Goal: Task Accomplishment & Management: Manage account settings

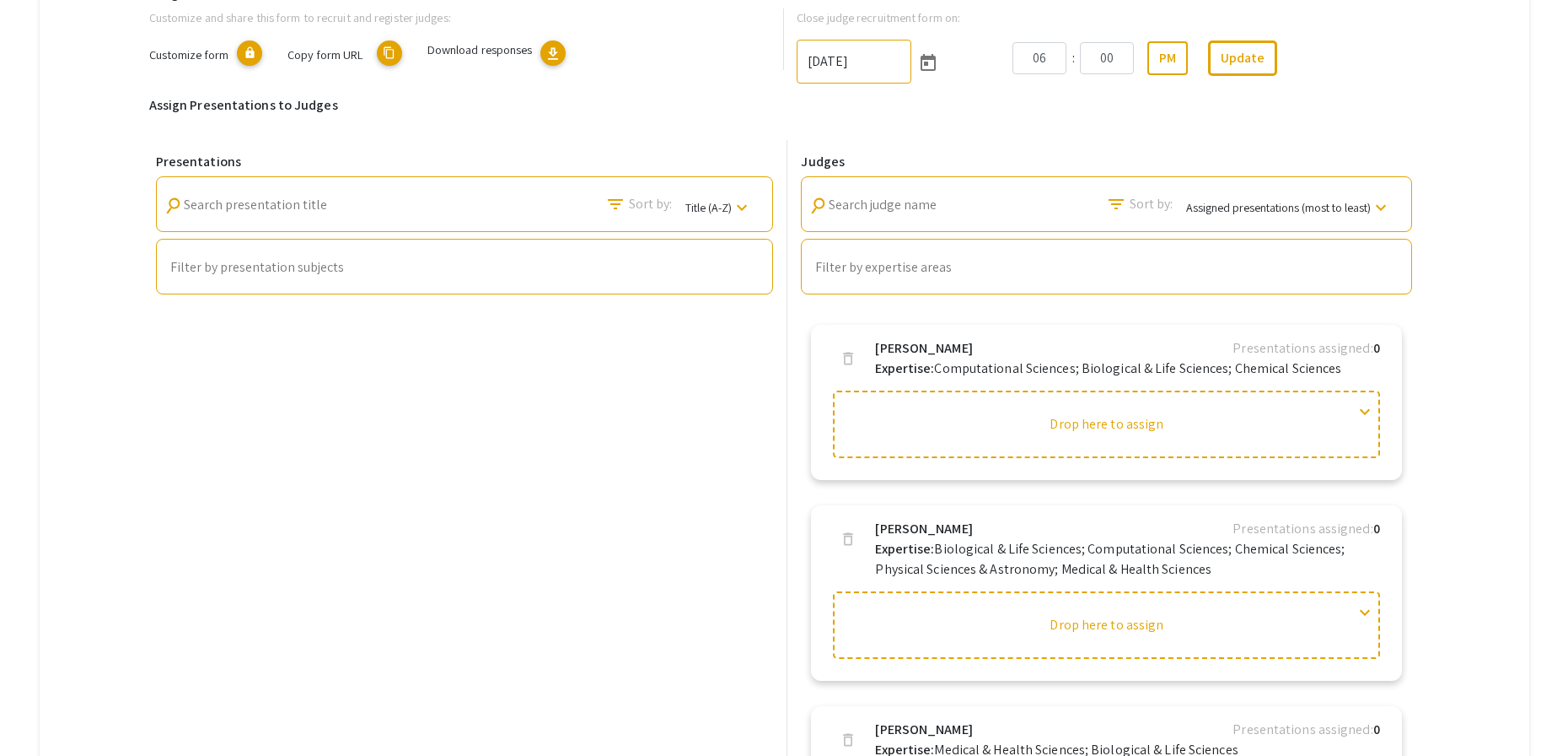
click at [698, 397] on div "Presentations search Search presentation title filter_list Sort by: Title (A-Z)…" at bounding box center [465, 526] width 632 height 773
click at [596, 539] on div "Presentations search Search presentation title filter_list Sort by: Title (A-Z)…" at bounding box center [465, 526] width 632 height 773
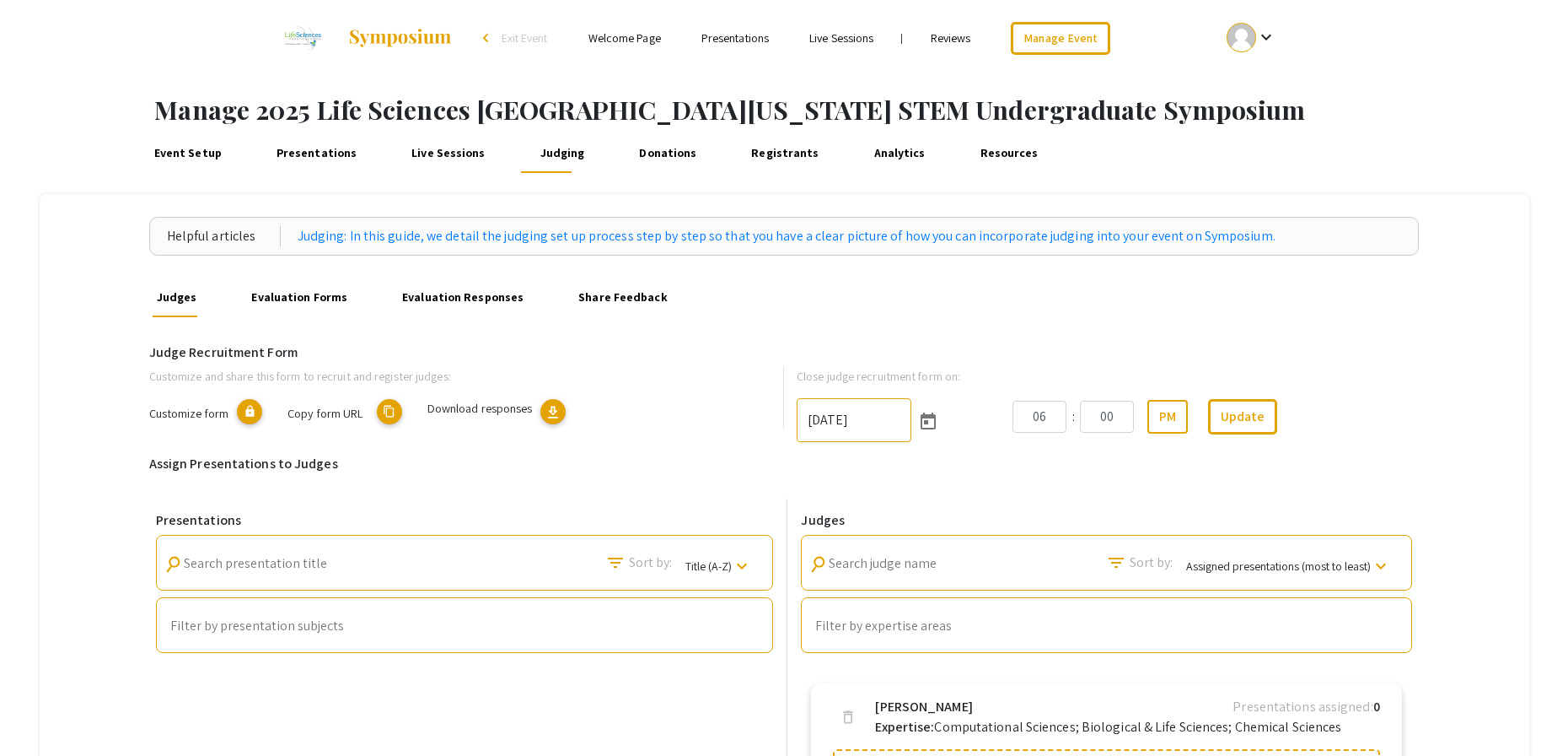
click at [191, 157] on link "Event Setup" at bounding box center [188, 153] width 75 height 41
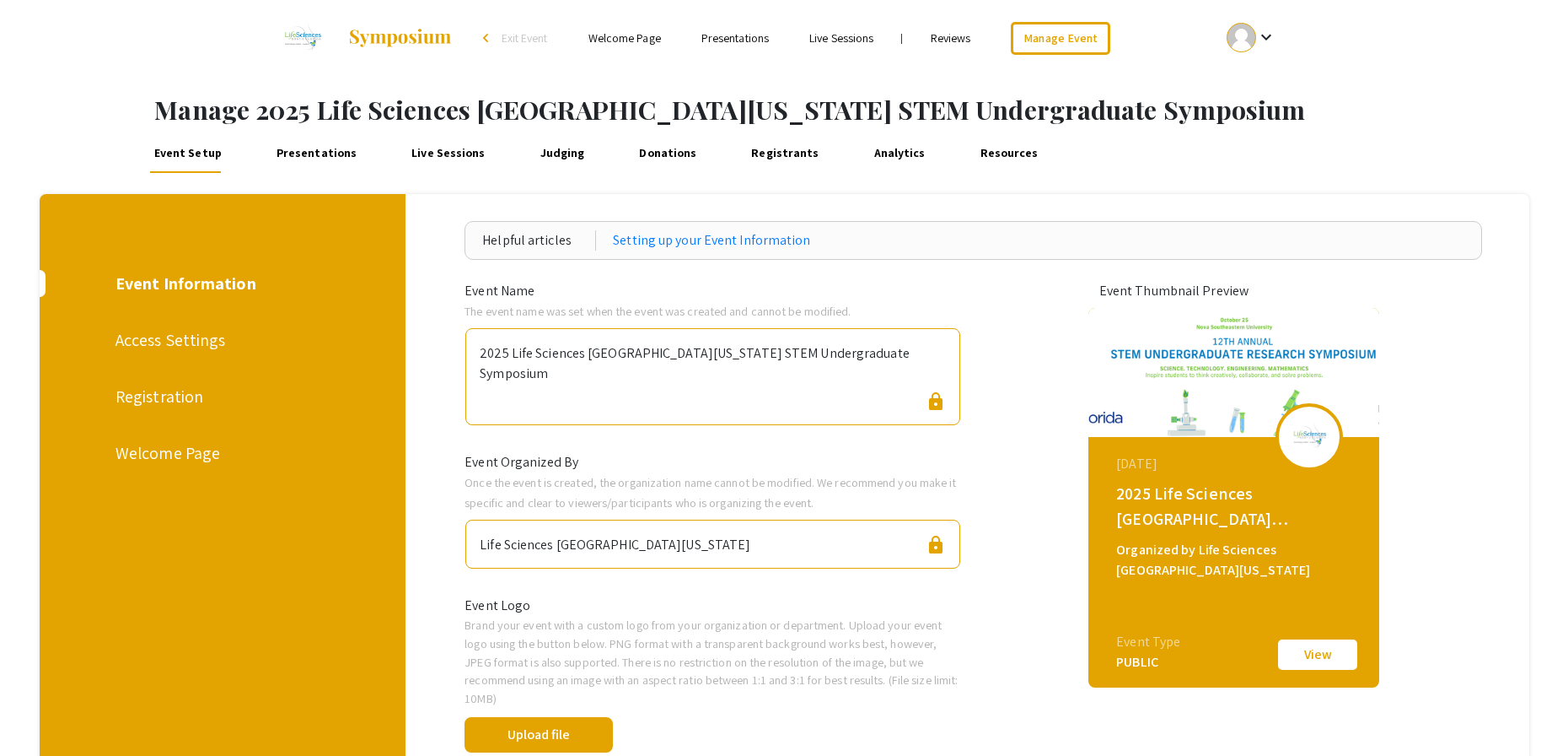
click at [184, 395] on div "Registration" at bounding box center [220, 397] width 210 height 25
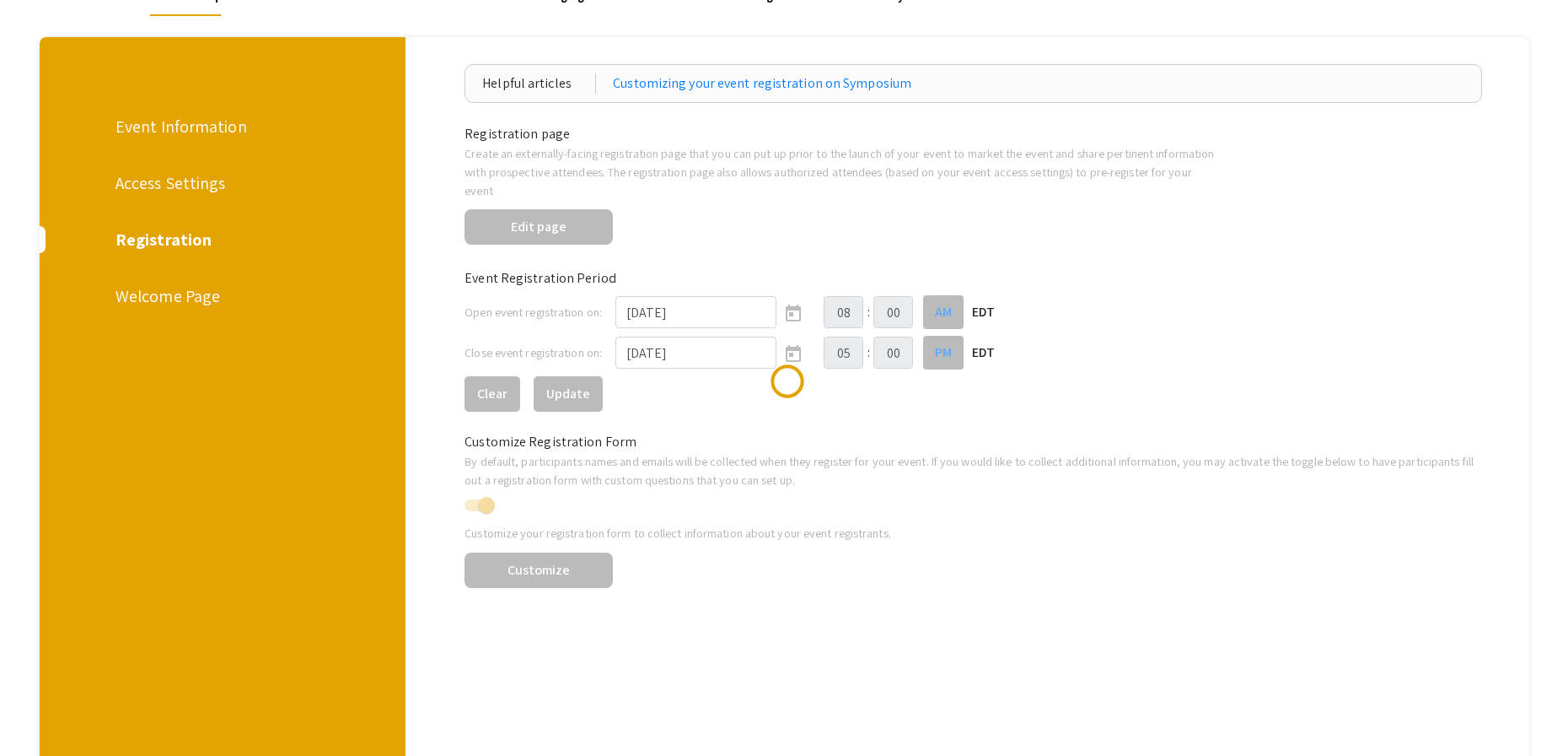
scroll to position [232, 0]
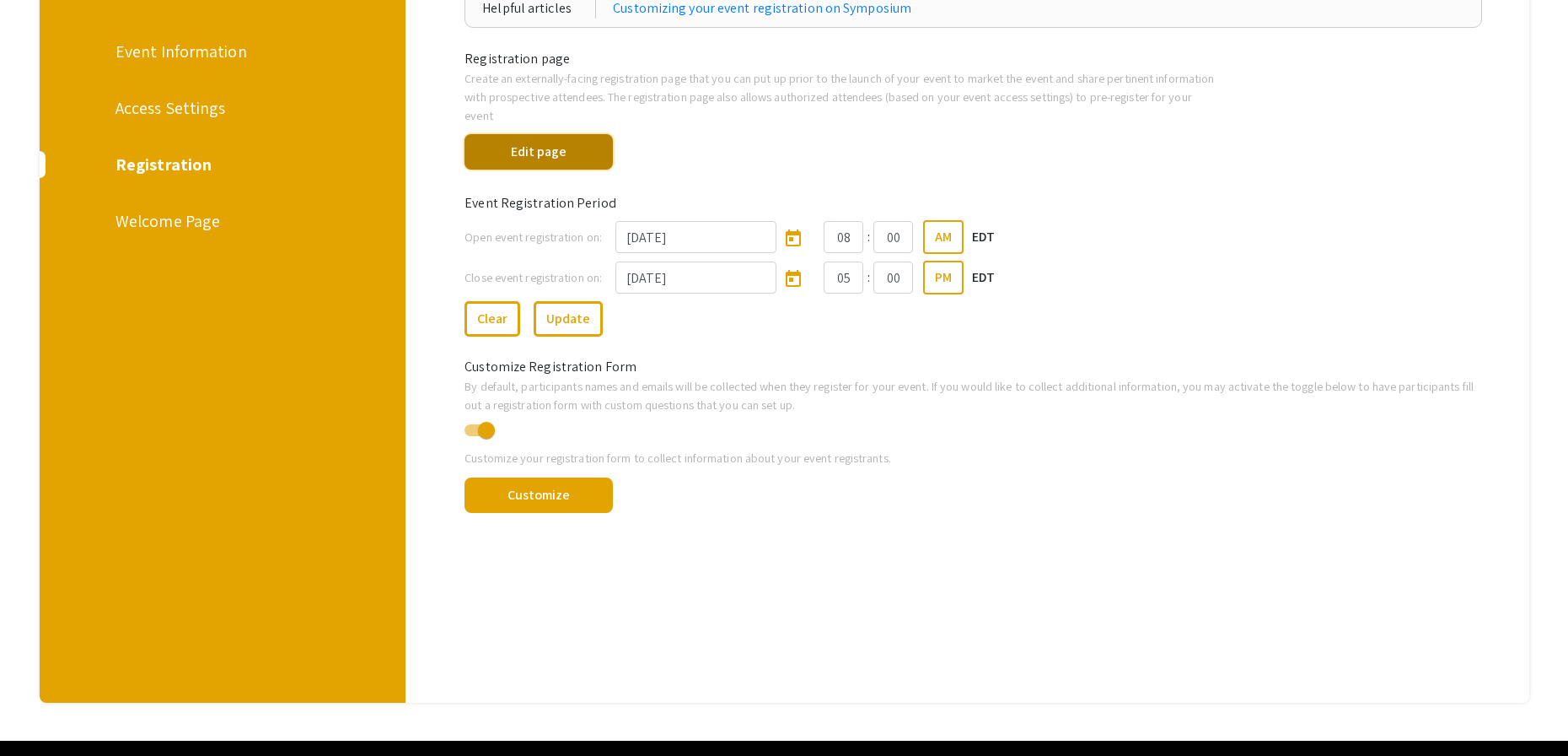
click at [558, 134] on button "Edit page" at bounding box center [539, 152] width 148 height 36
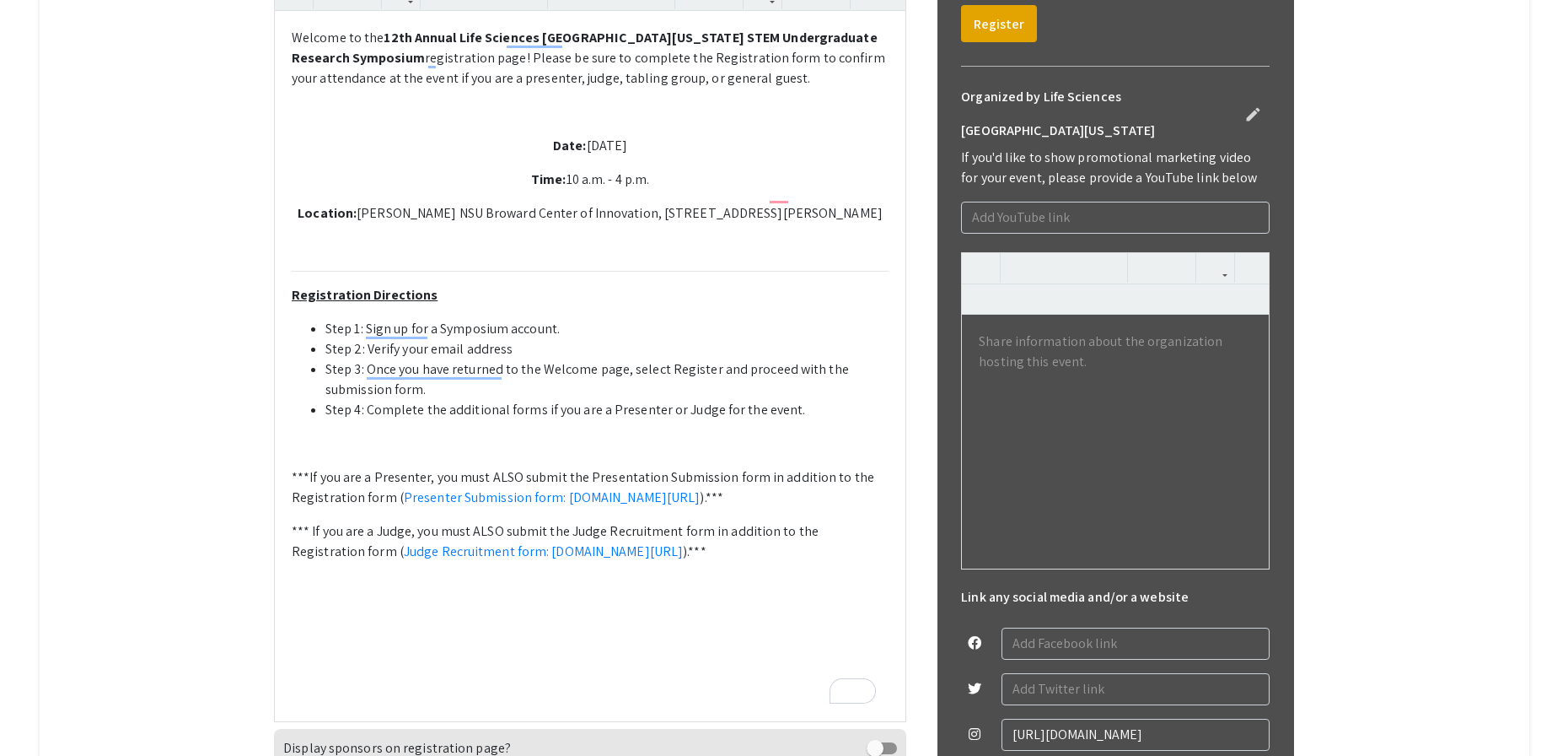
scroll to position [729, 0]
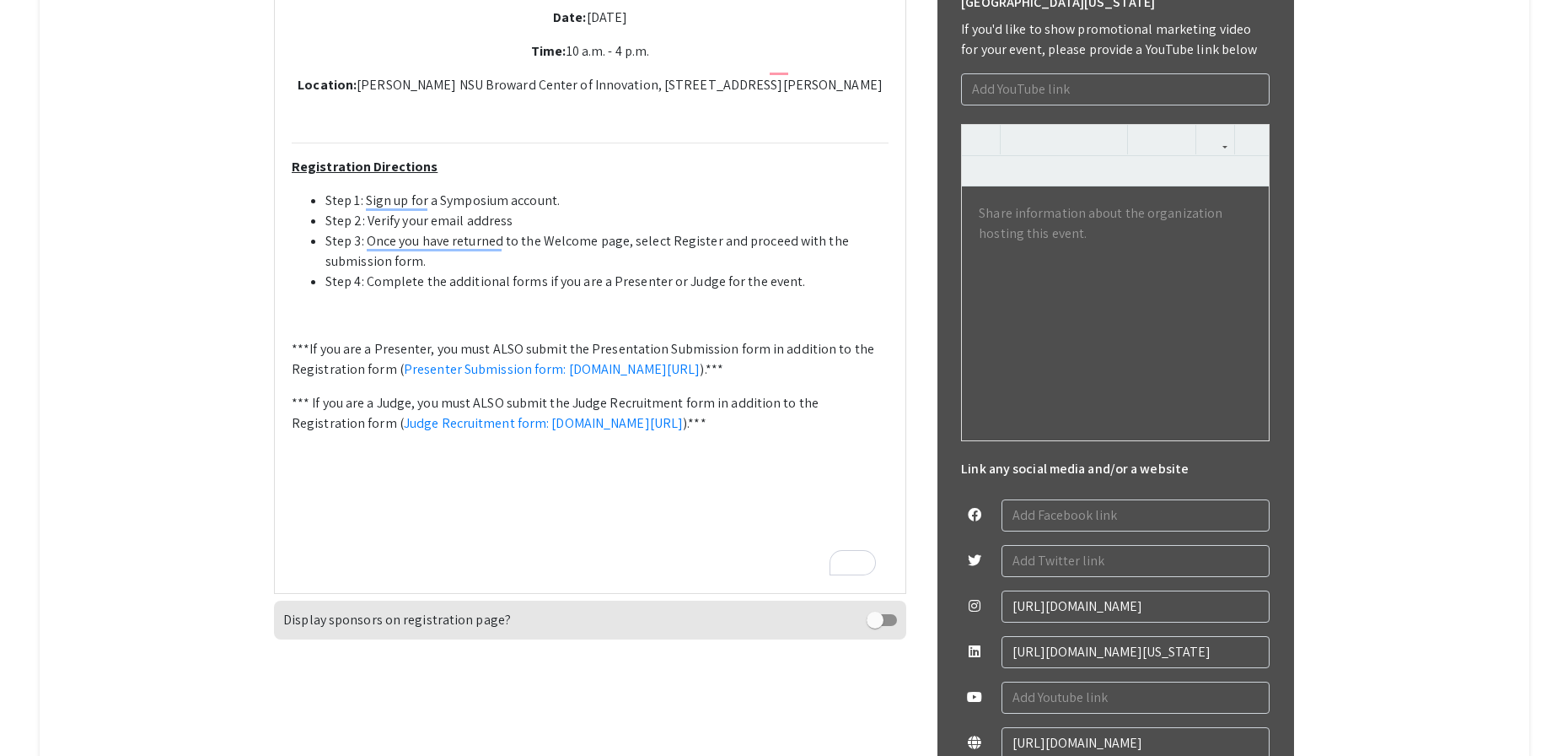
click at [852, 292] on li "Step 4: Complete the additional forms if you are a Presenter or Judge for the e…" at bounding box center [607, 281] width 564 height 20
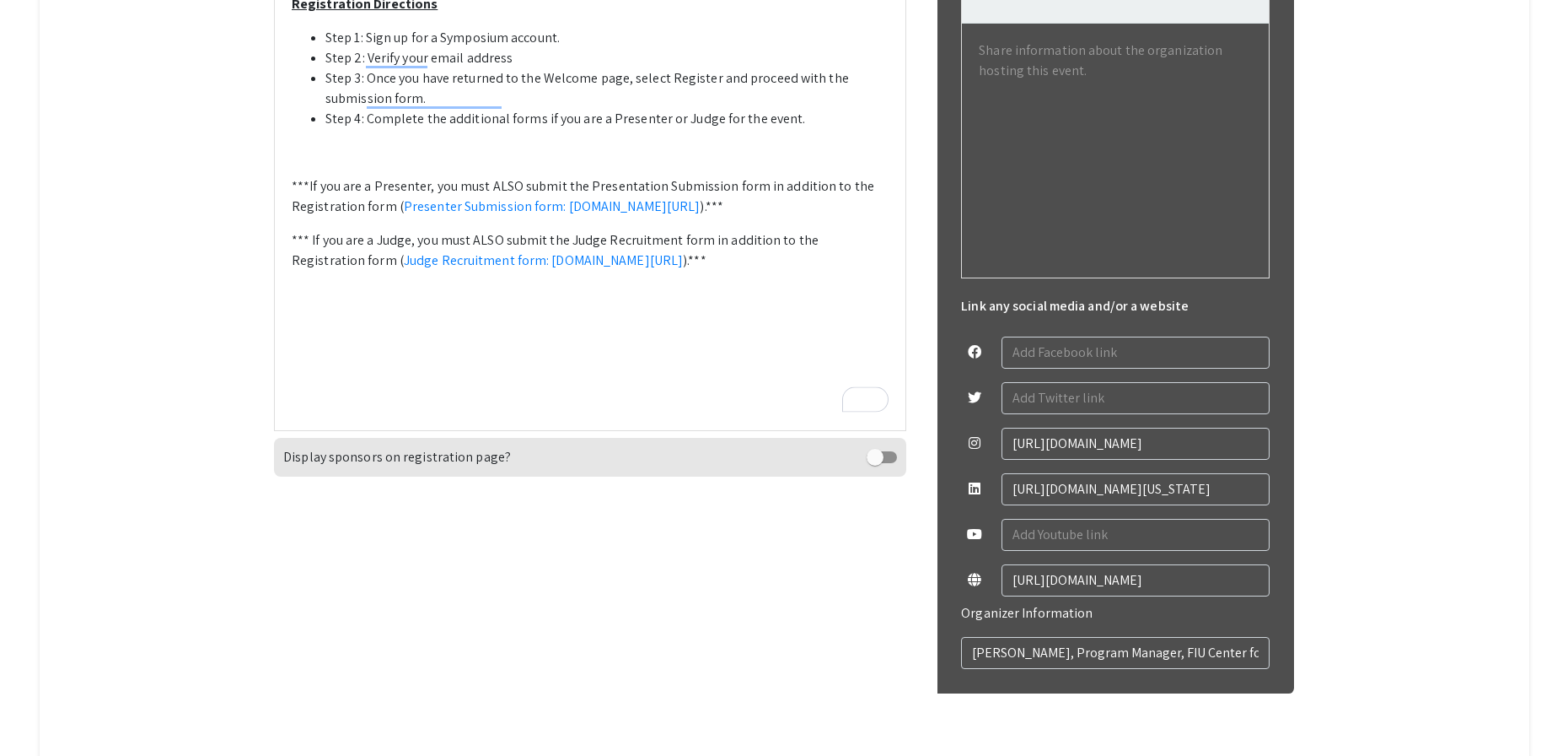
scroll to position [893, 0]
click at [762, 216] on p "***If you are a Presenter, you must ALSO submit the Presentation Submission for…" at bounding box center [590, 196] width 597 height 41
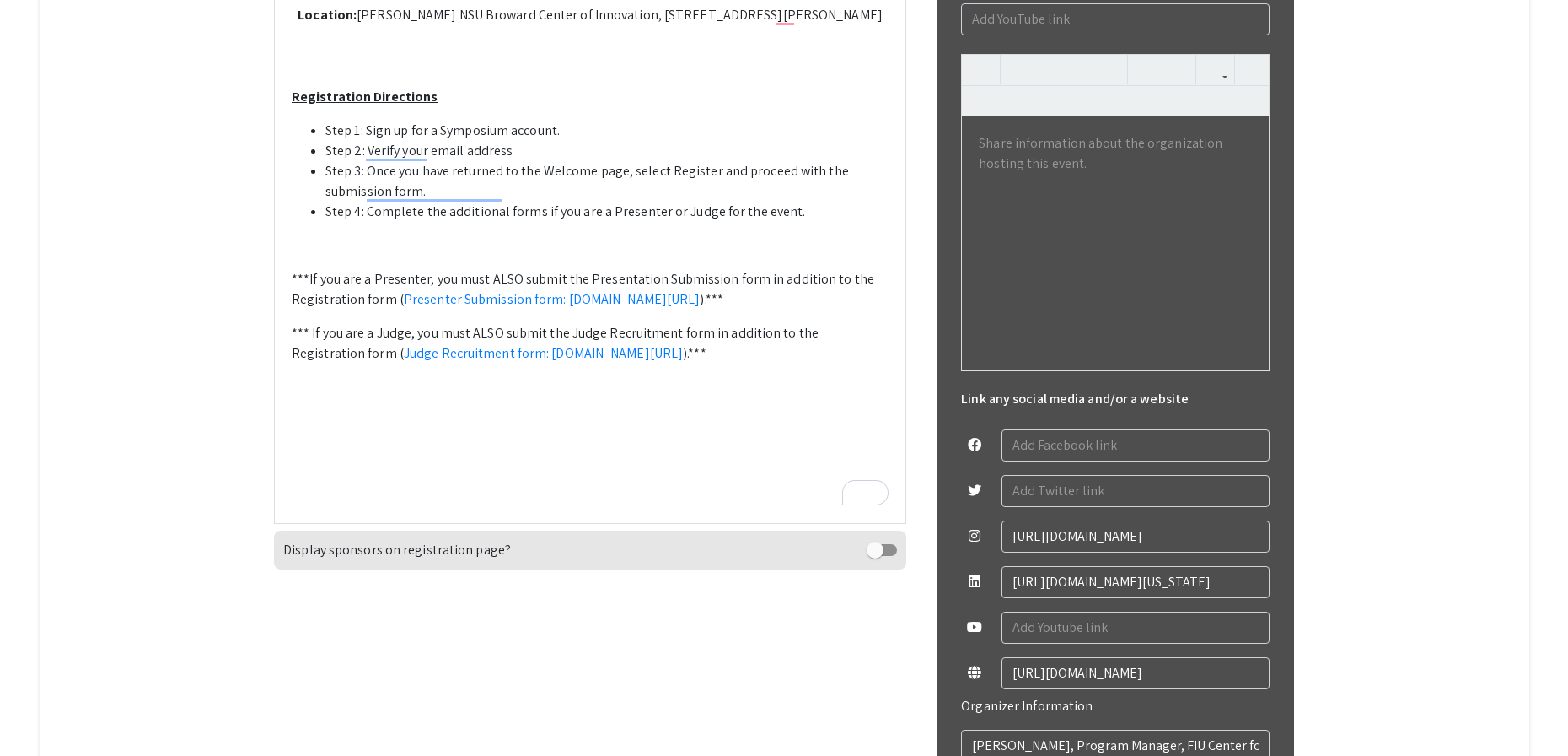
scroll to position [847, 0]
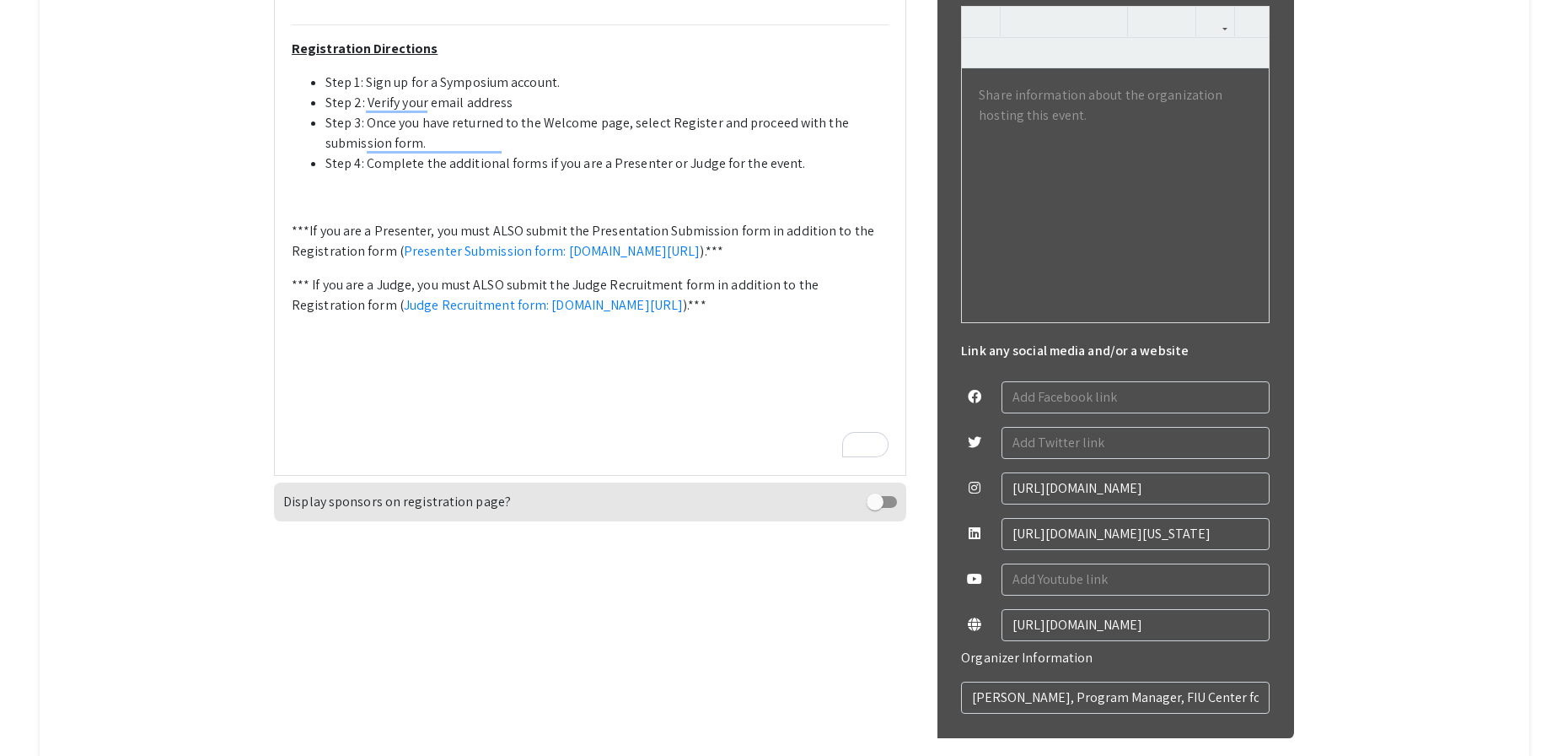
click at [819, 173] on li "Step 4: Complete the additional forms if you are a Presenter or Judge for the e…" at bounding box center [607, 164] width 564 height 20
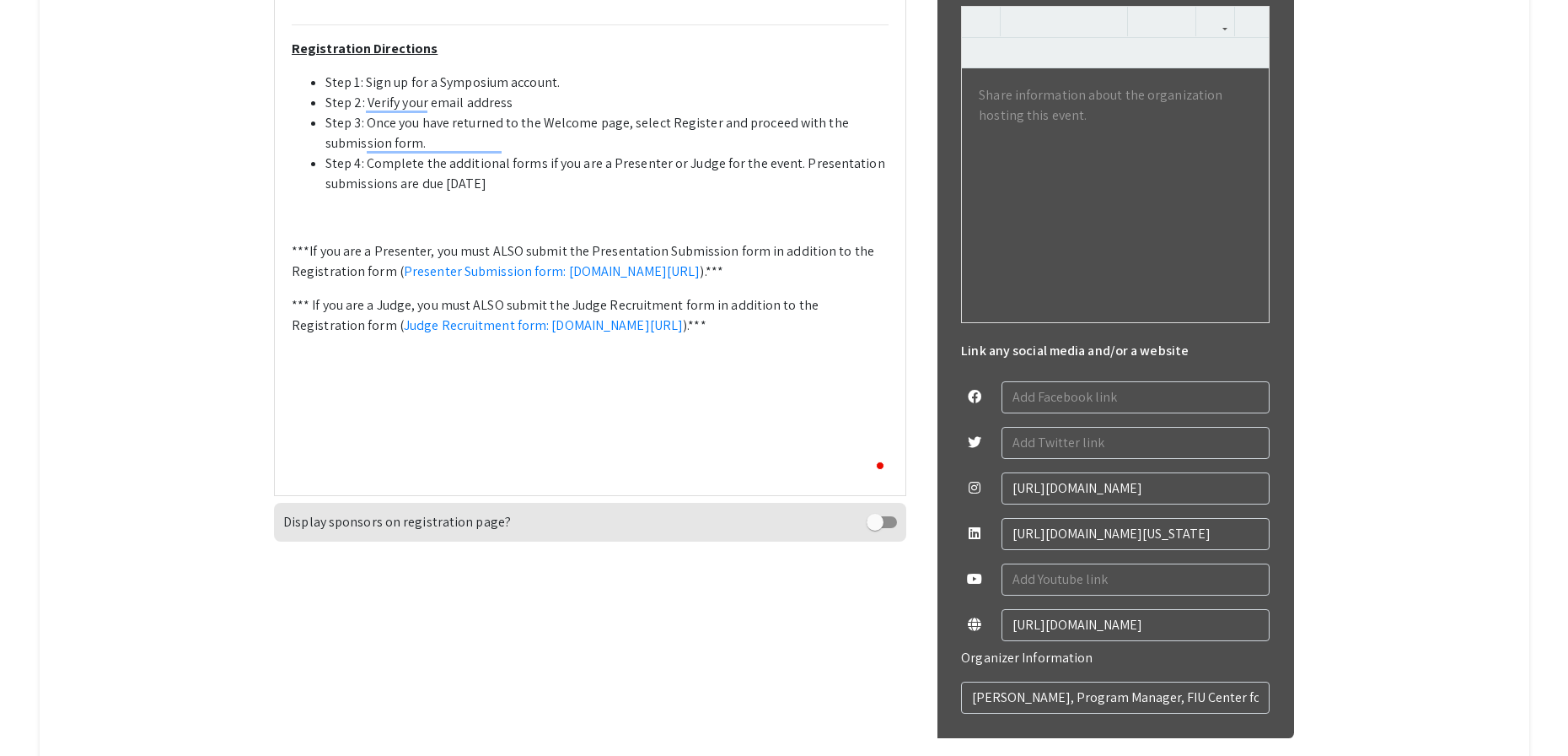
type textarea "<p>Welcome to the <strong>12th Annual Life Sciences South Florida STEM Undergra…"
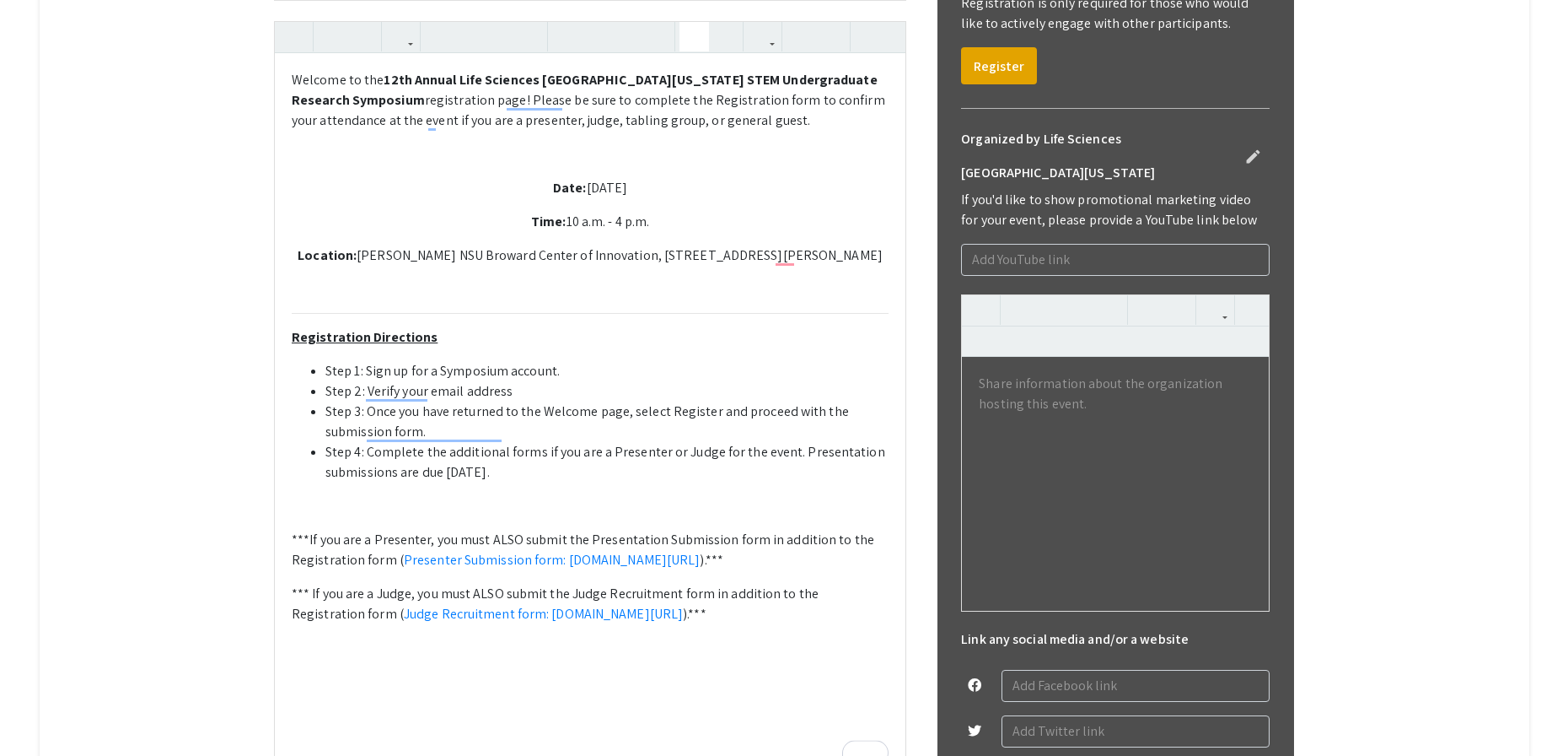
scroll to position [39, 0]
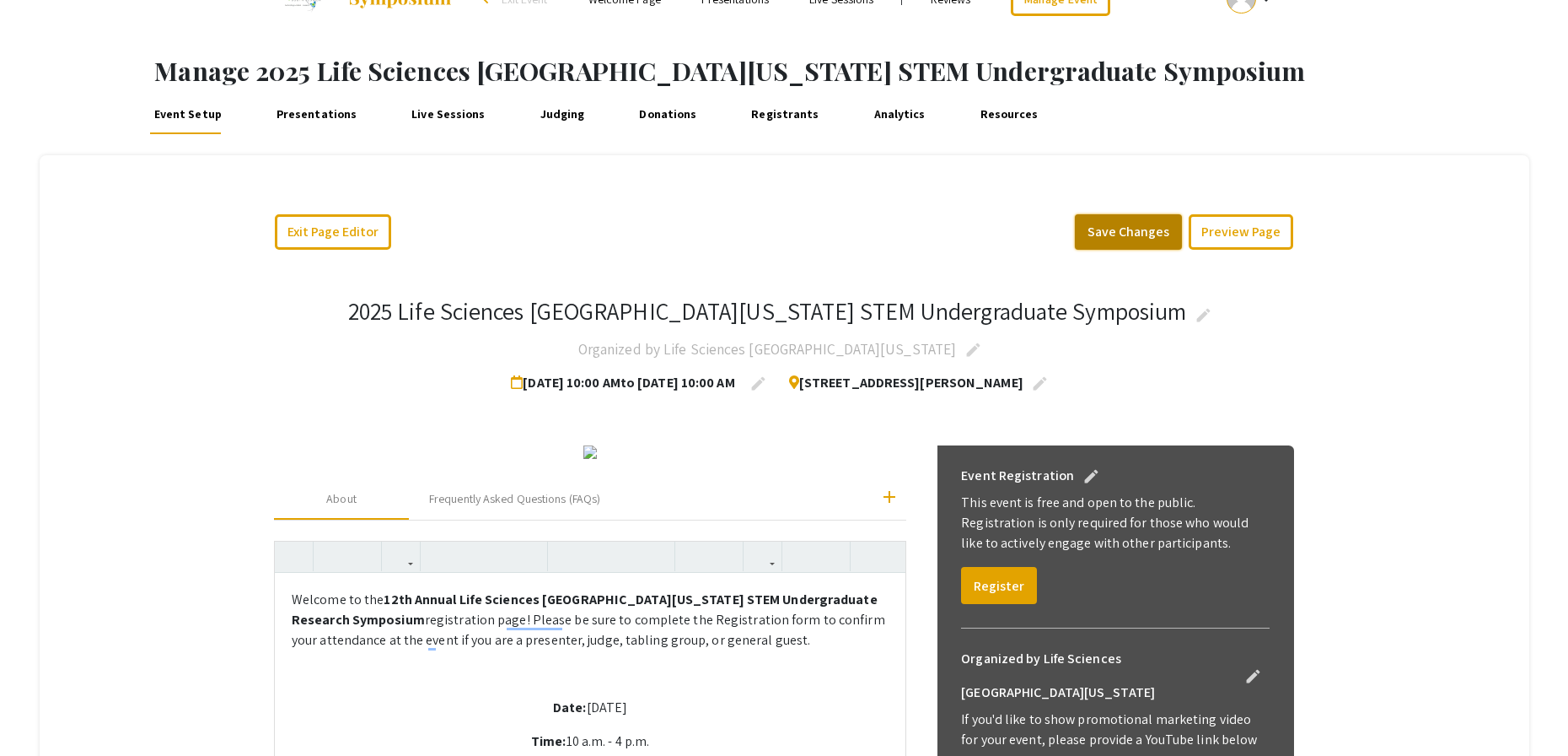
click at [1132, 229] on button "Save Changes" at bounding box center [1129, 232] width 107 height 36
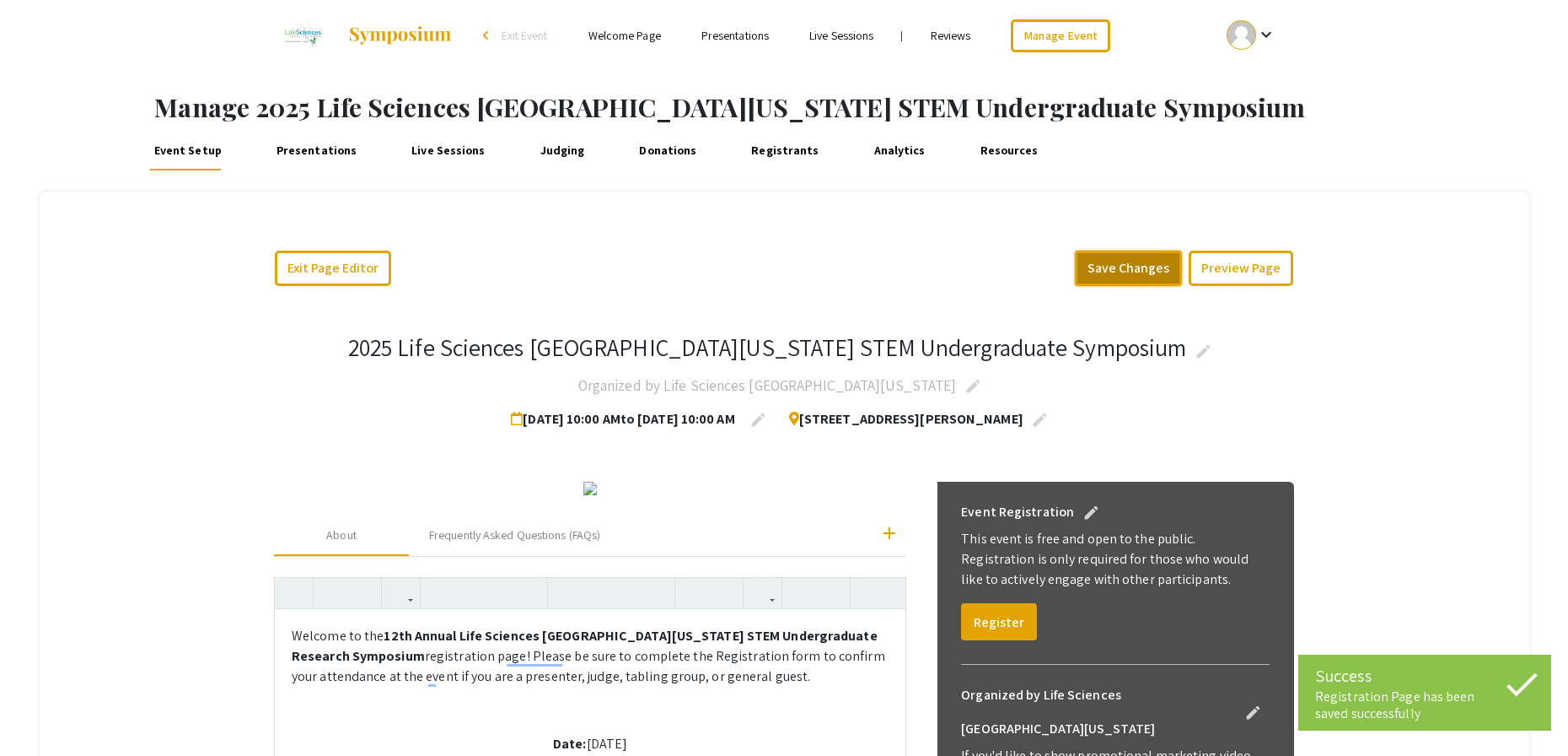
scroll to position [0, 0]
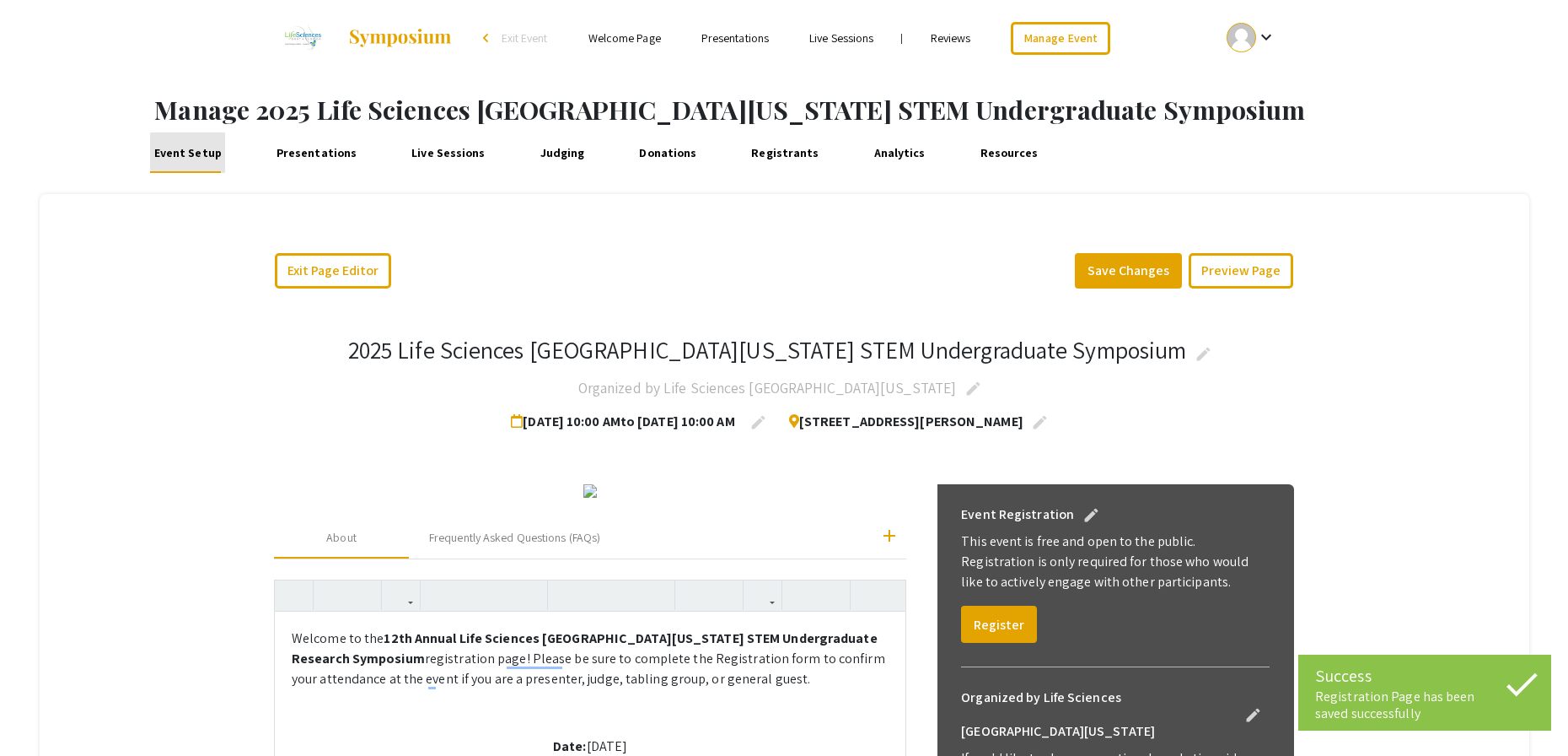
click at [189, 149] on link "Event Setup" at bounding box center [188, 153] width 75 height 41
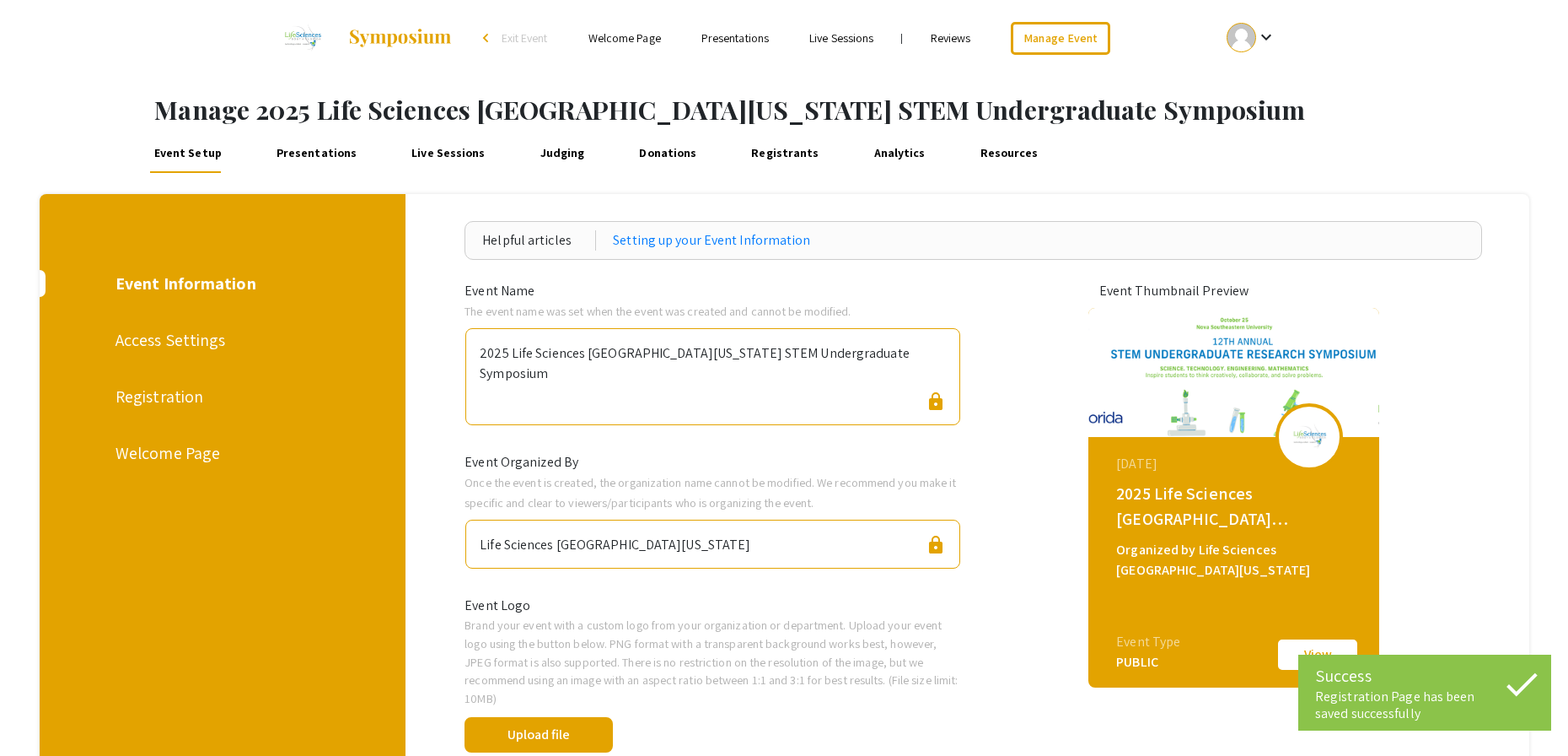
click at [204, 448] on div "Welcome Page" at bounding box center [220, 453] width 210 height 25
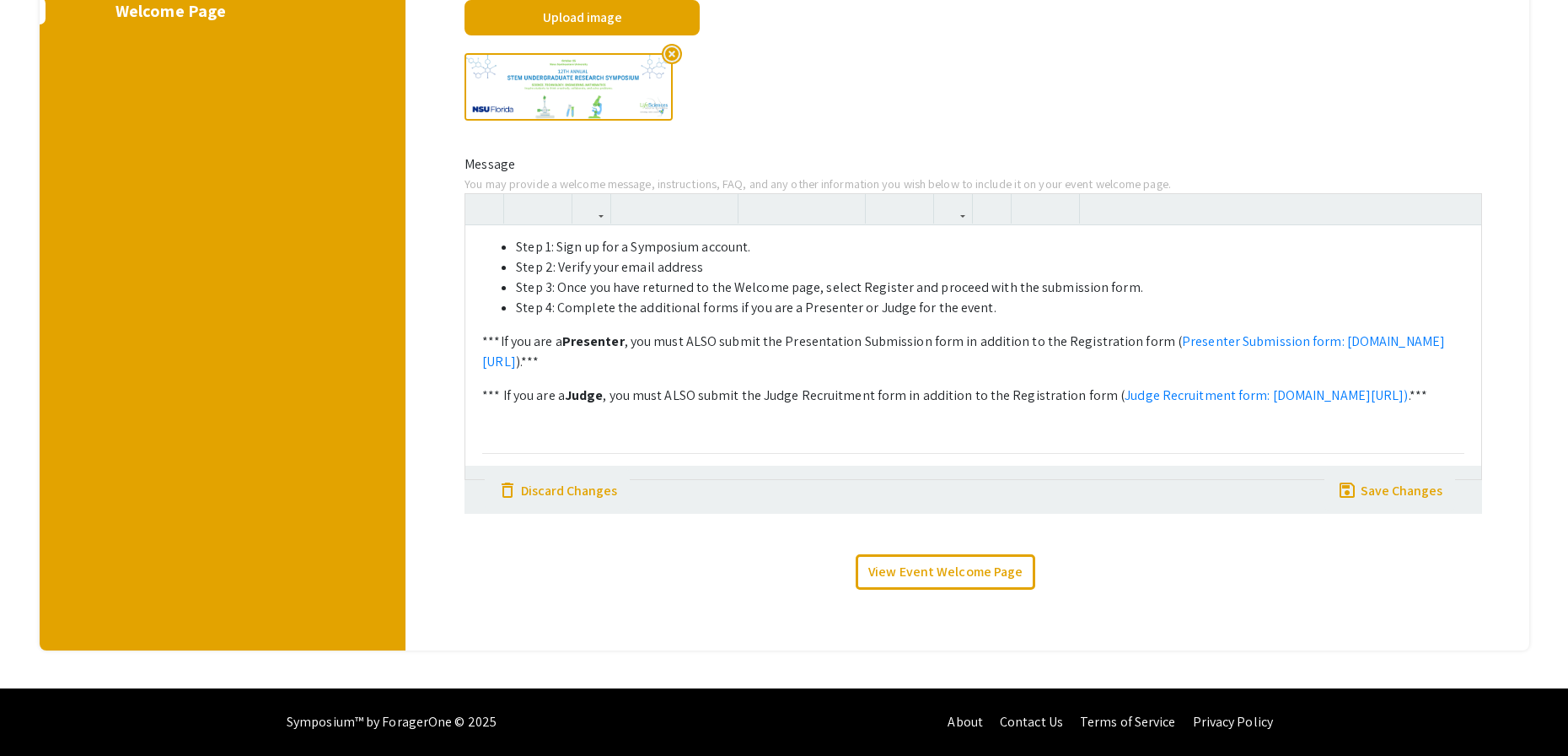
scroll to position [391, 0]
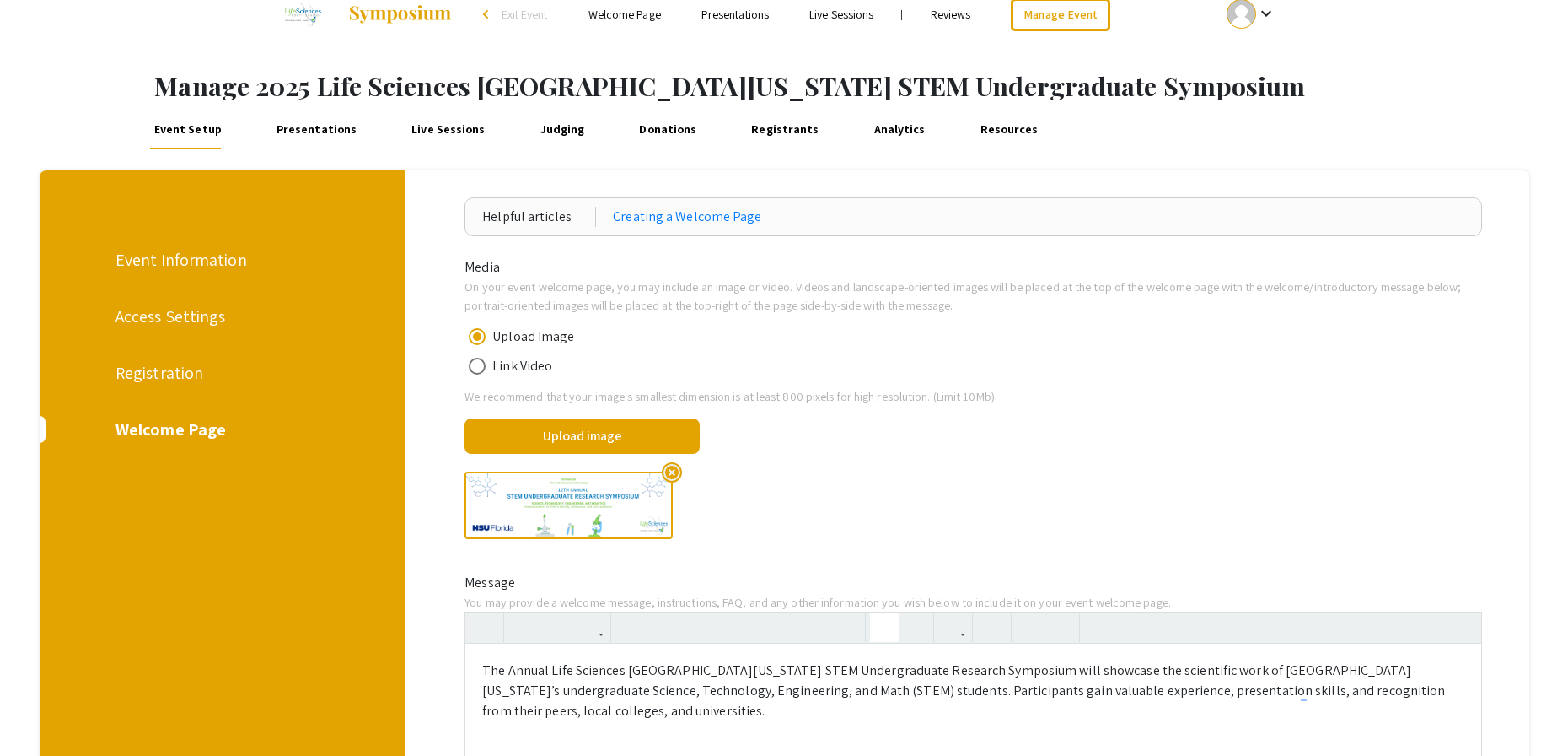
scroll to position [0, 0]
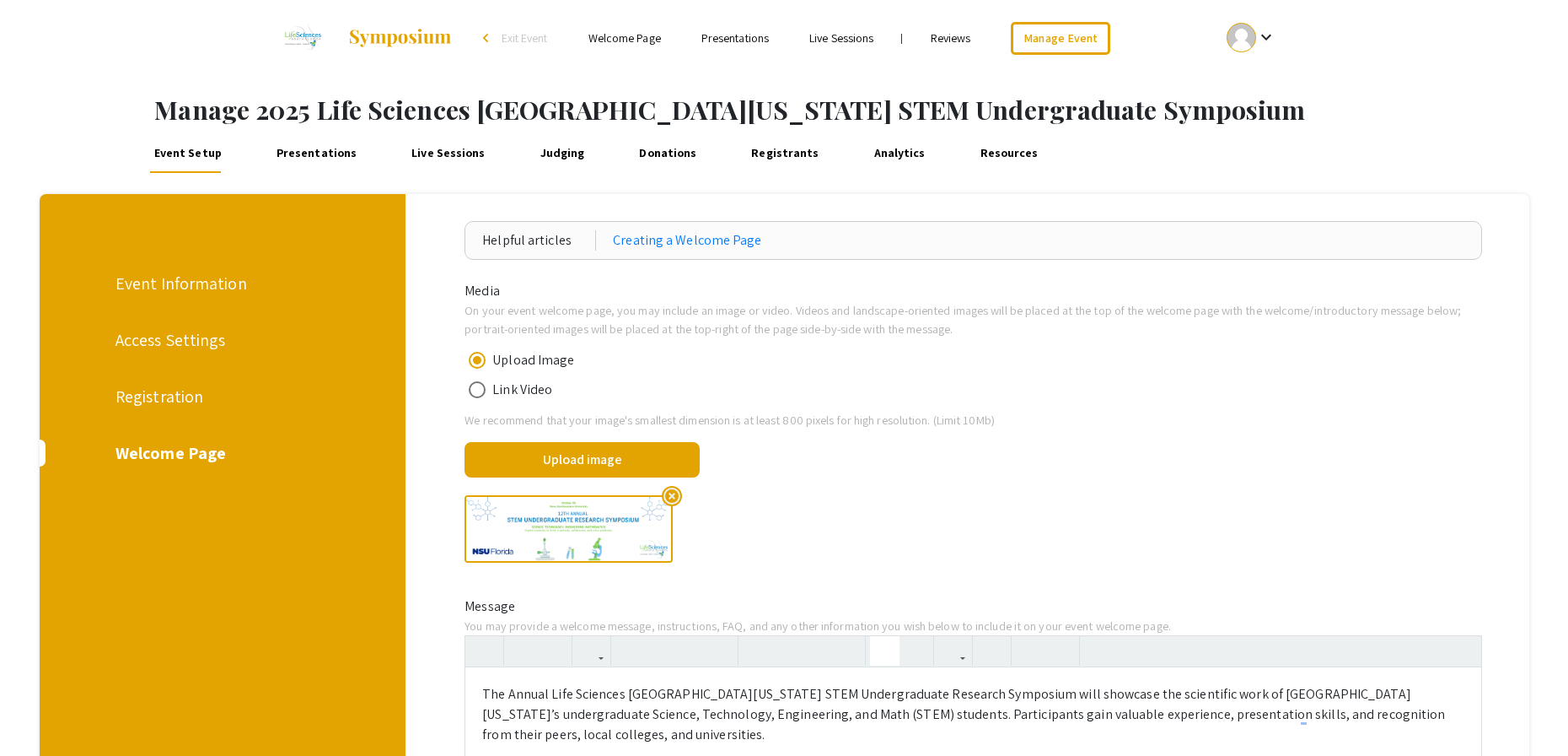
click at [202, 282] on div "Event Information" at bounding box center [220, 284] width 210 height 25
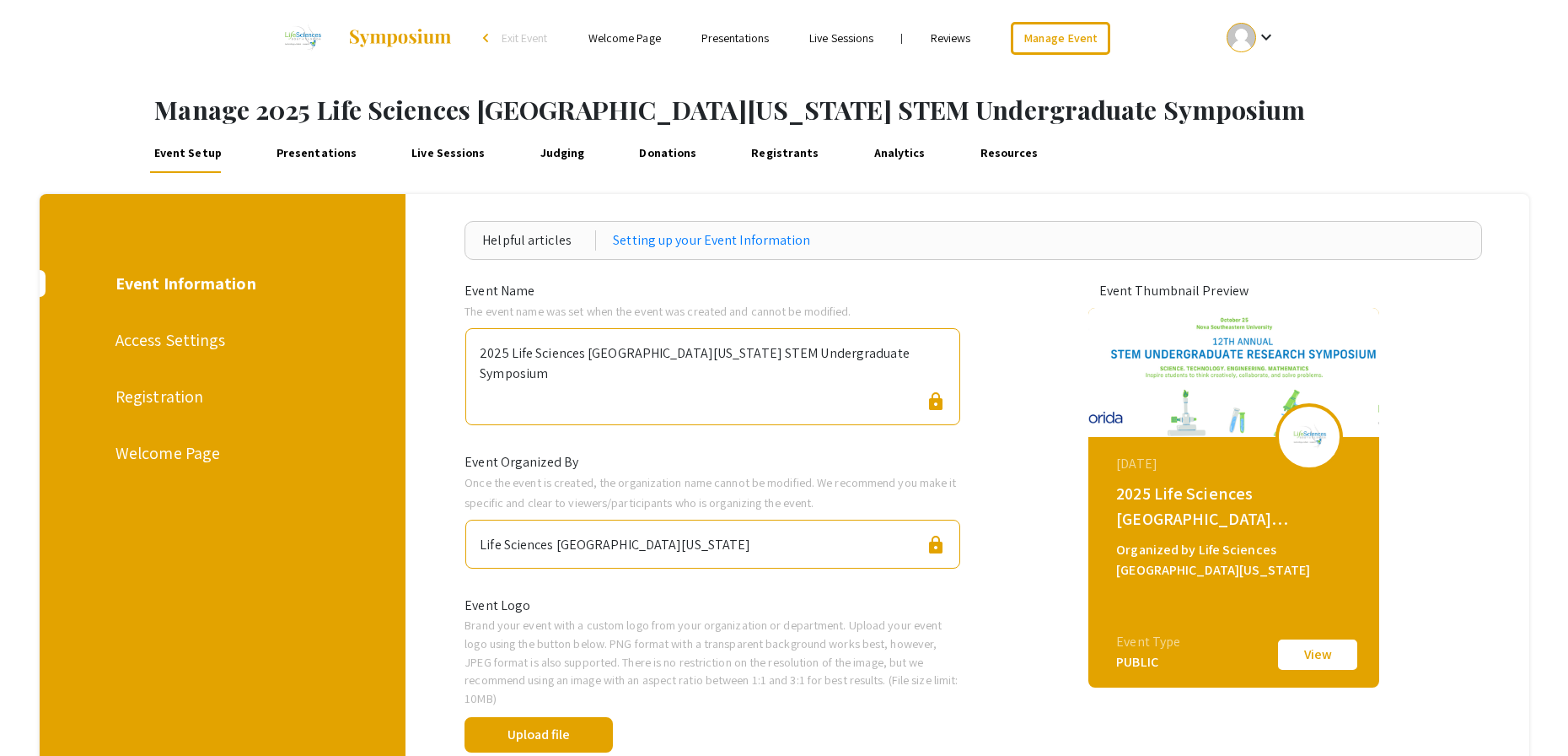
click at [194, 392] on div "Registration" at bounding box center [220, 397] width 210 height 25
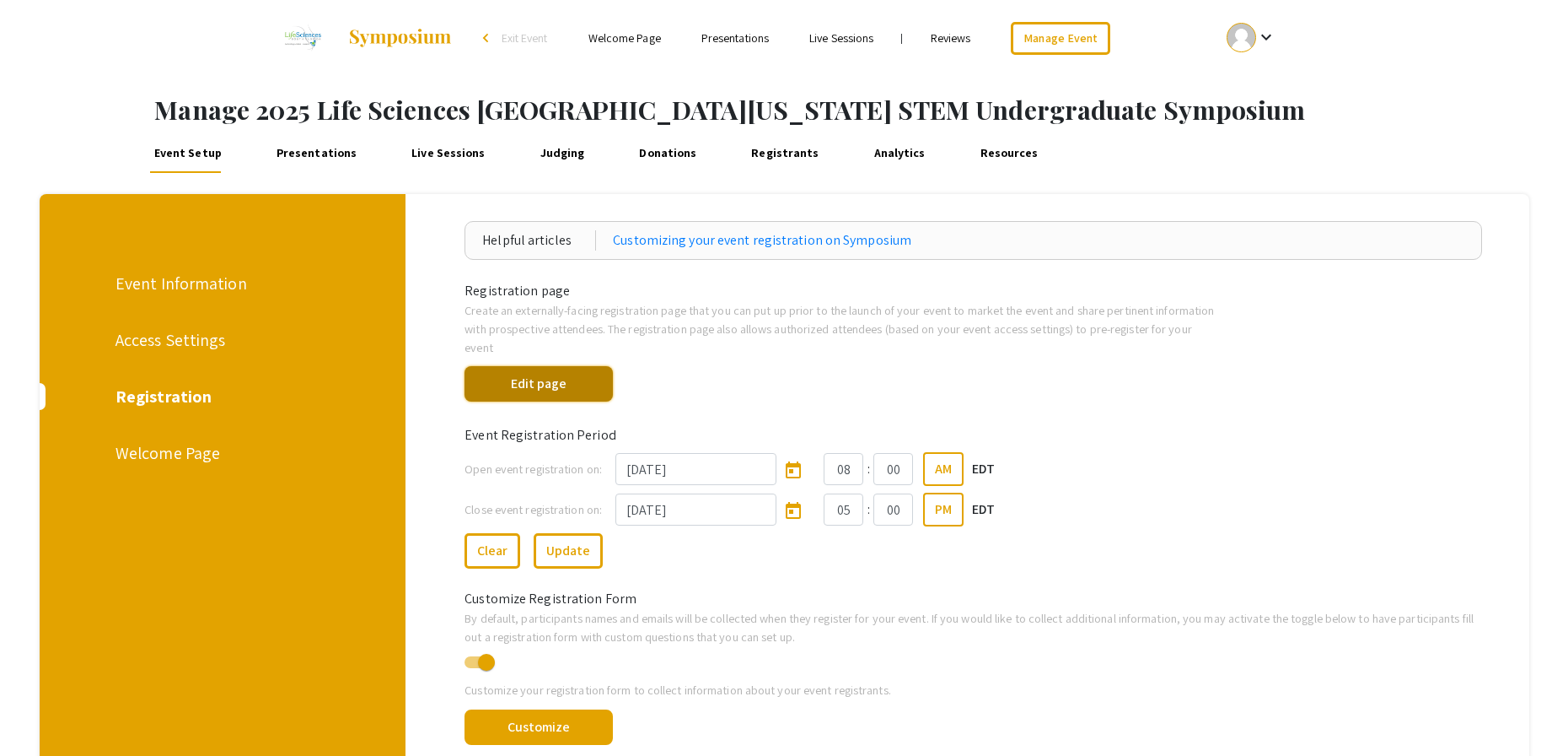
click at [554, 368] on button "Edit page" at bounding box center [539, 384] width 148 height 36
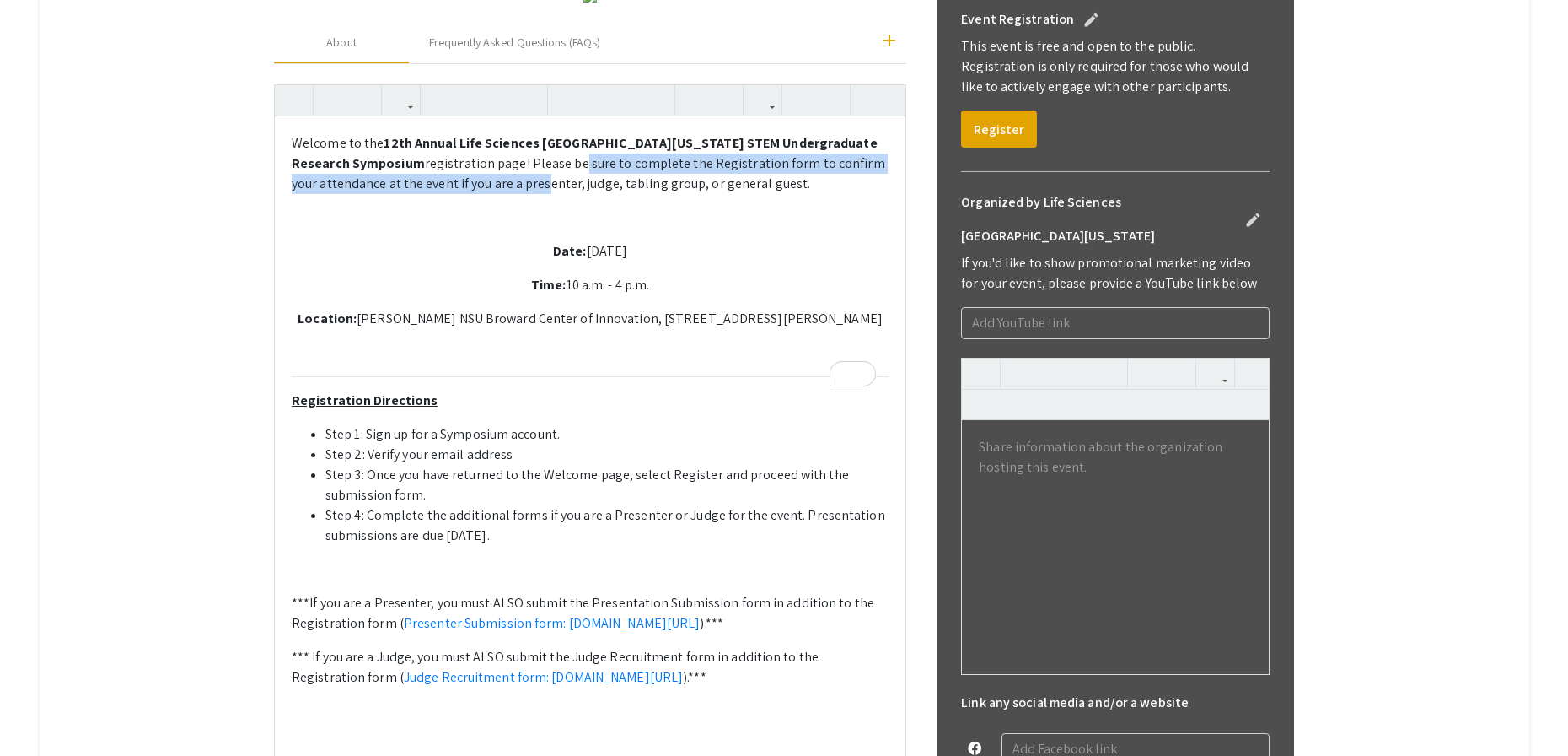
drag, startPoint x: 519, startPoint y: 331, endPoint x: 517, endPoint y: 321, distance: 10.2
click at [517, 321] on div "Welcome to the 12th Annual Life Sciences South Florida STEM Undergraduate Resea…" at bounding box center [590, 481] width 631 height 730
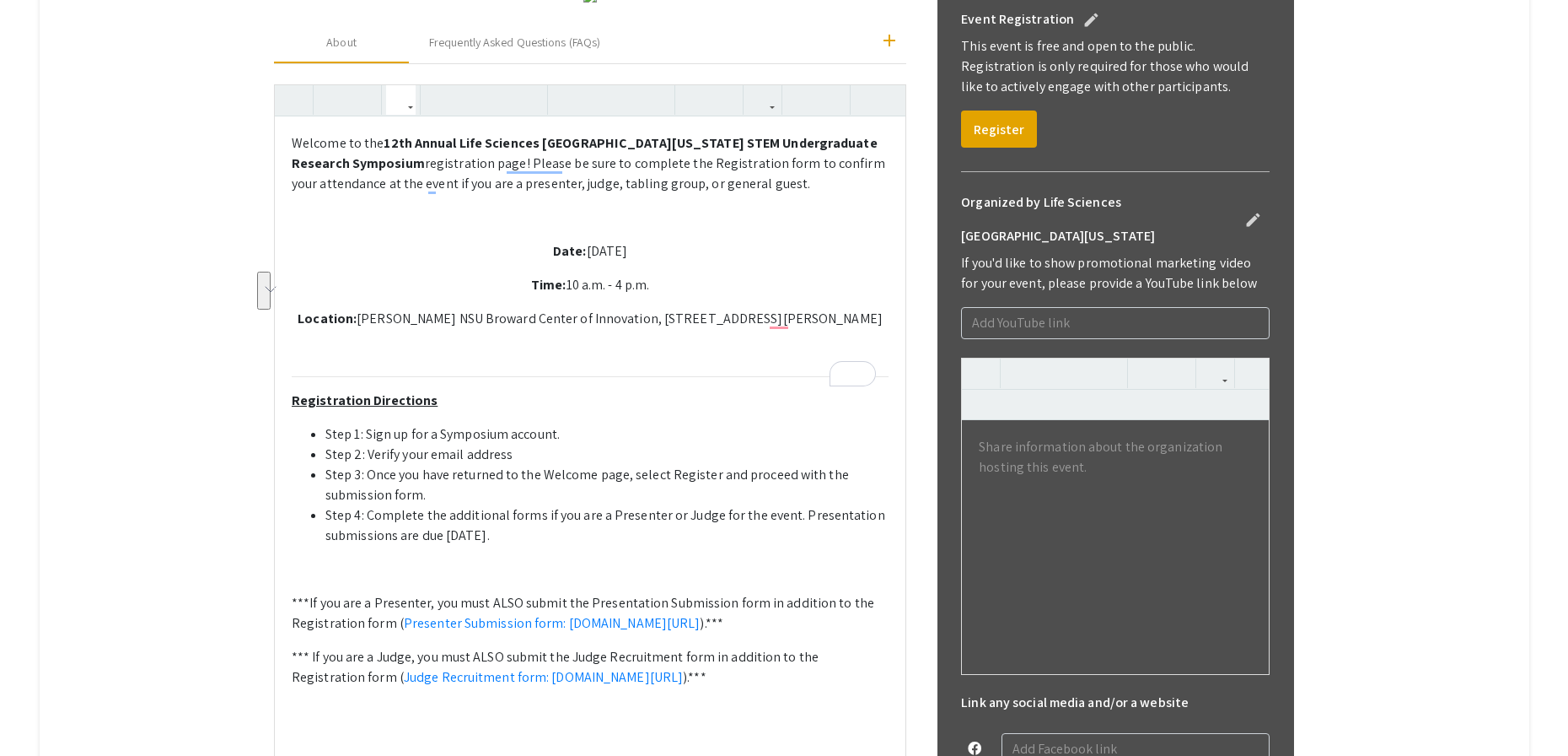
click at [589, 411] on p "Registration Directions" at bounding box center [590, 400] width 597 height 20
drag, startPoint x: 801, startPoint y: 690, endPoint x: 803, endPoint y: 704, distance: 14.1
click at [803, 546] on li "Step 4: Complete the additional forms if you are a Presenter or Judge for the e…" at bounding box center [607, 526] width 564 height 41
copy li "Presentation submissions are due October 8th."
type textarea "<p>Welcome to the <strong>12th Annual Life Sciences South Florida STEM Undergra…"
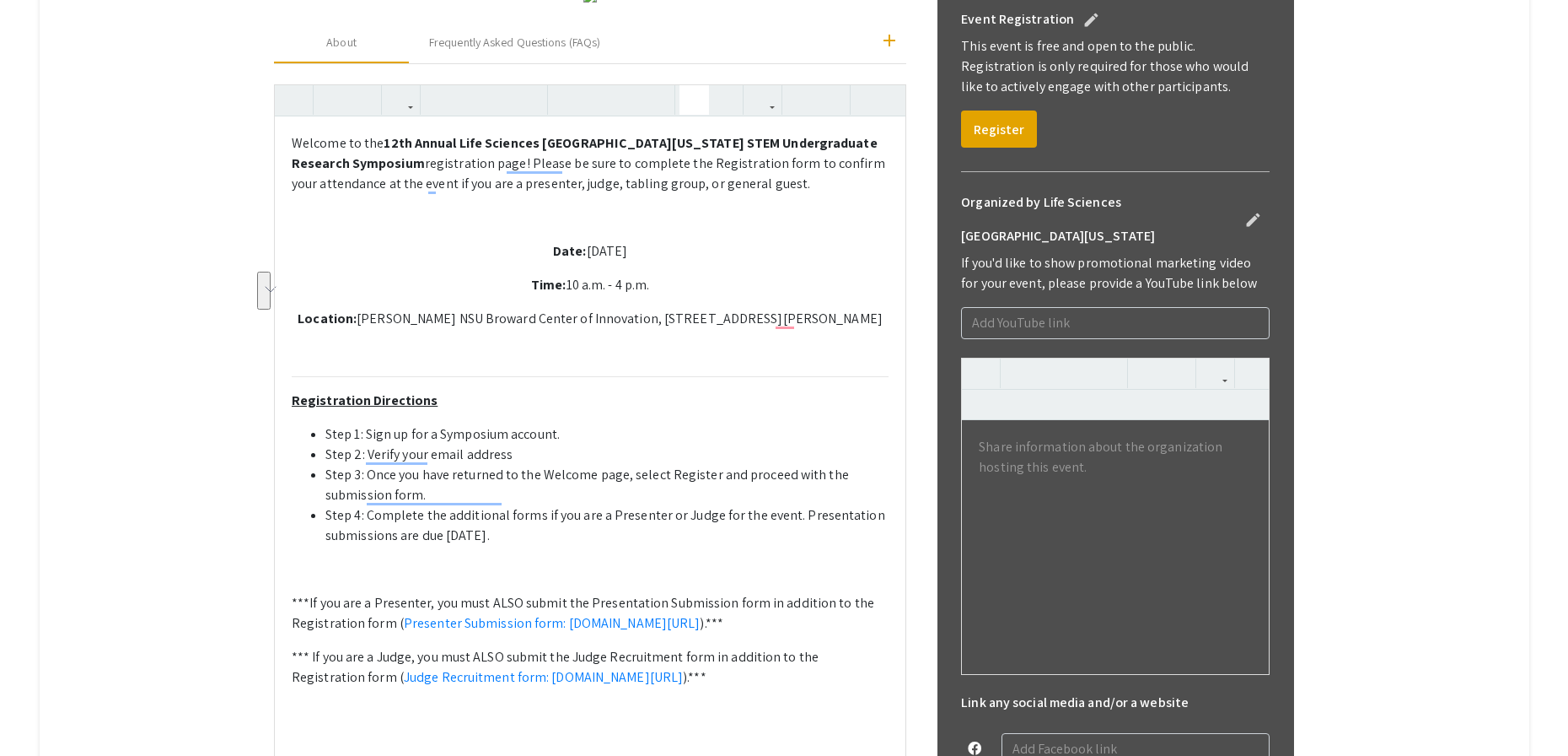
click at [212, 517] on app-registration-page-preview "2025 Life Sciences South Florida STEM Undergraduate Symposium edit Organized by…" at bounding box center [785, 474] width 1271 height 1334
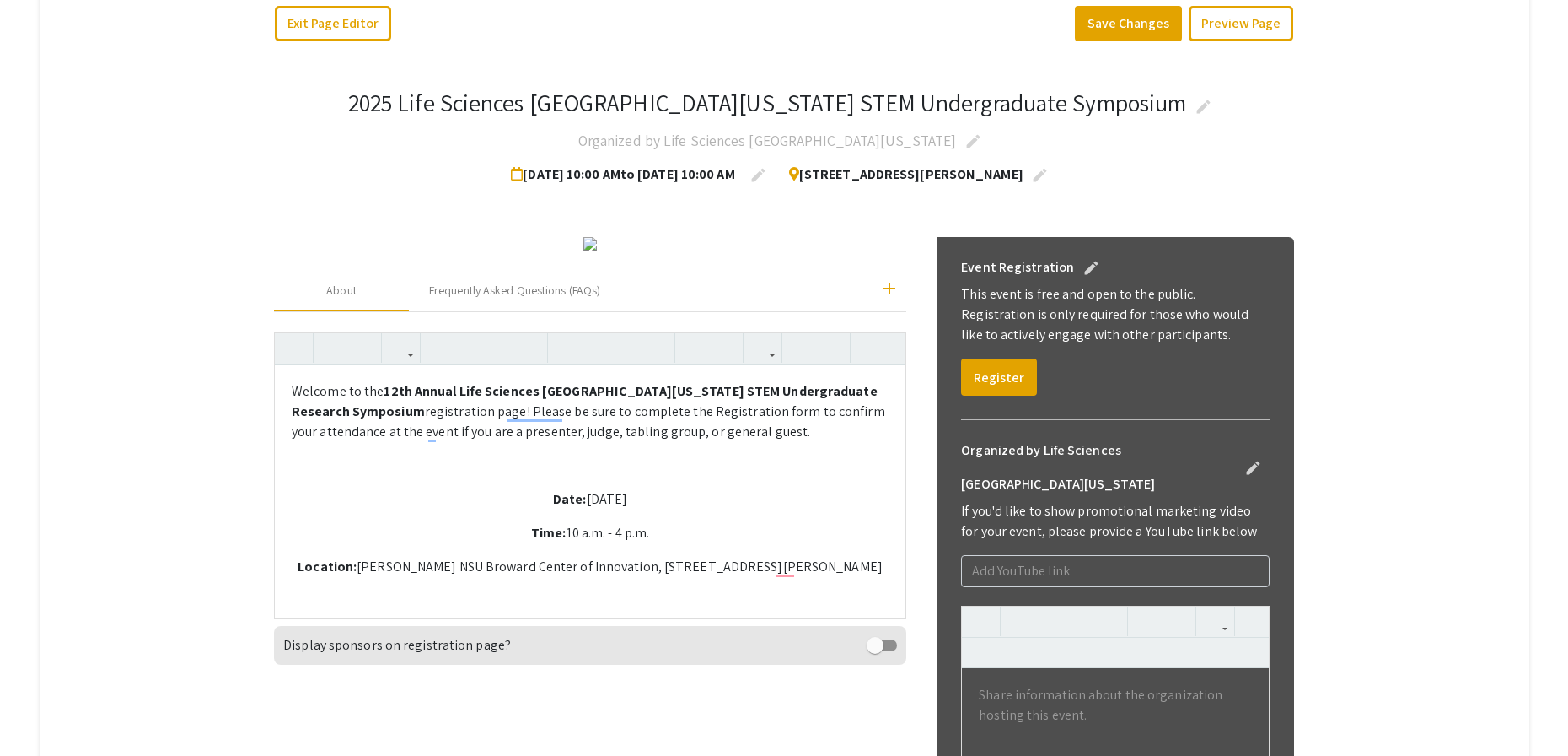
scroll to position [194, 0]
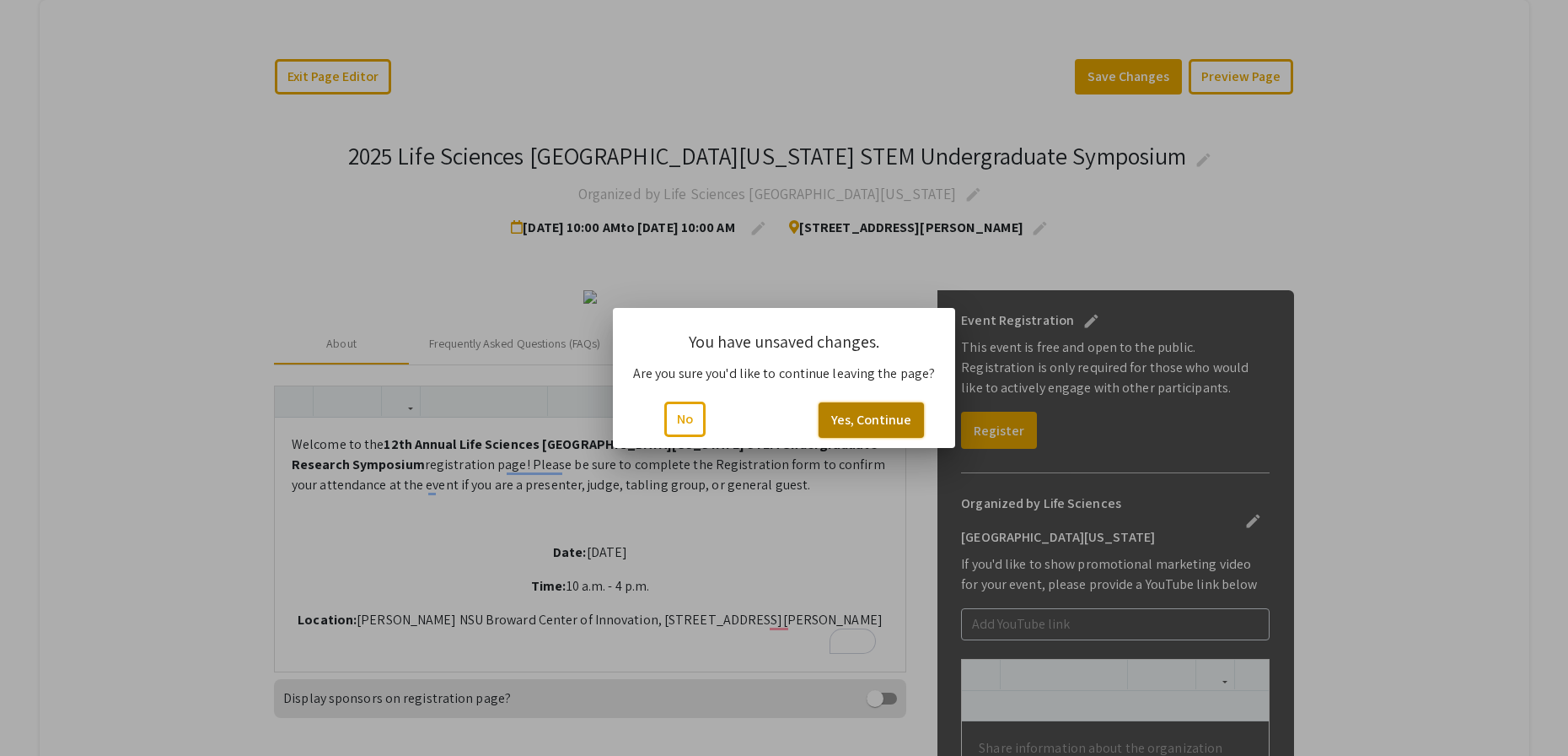
click at [866, 416] on button "Yes, Continue" at bounding box center [871, 421] width 106 height 36
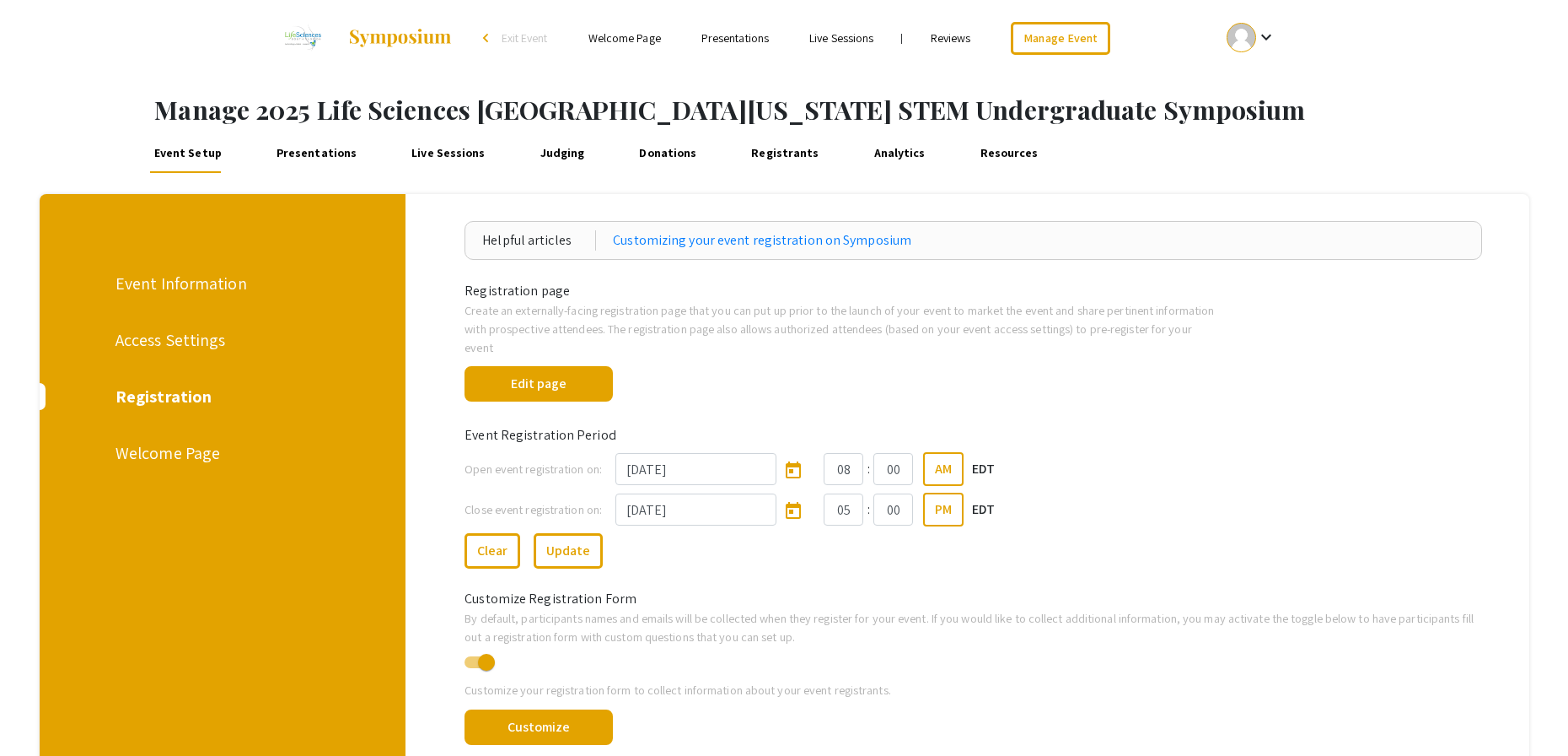
click at [189, 452] on div "Welcome Page" at bounding box center [220, 453] width 210 height 25
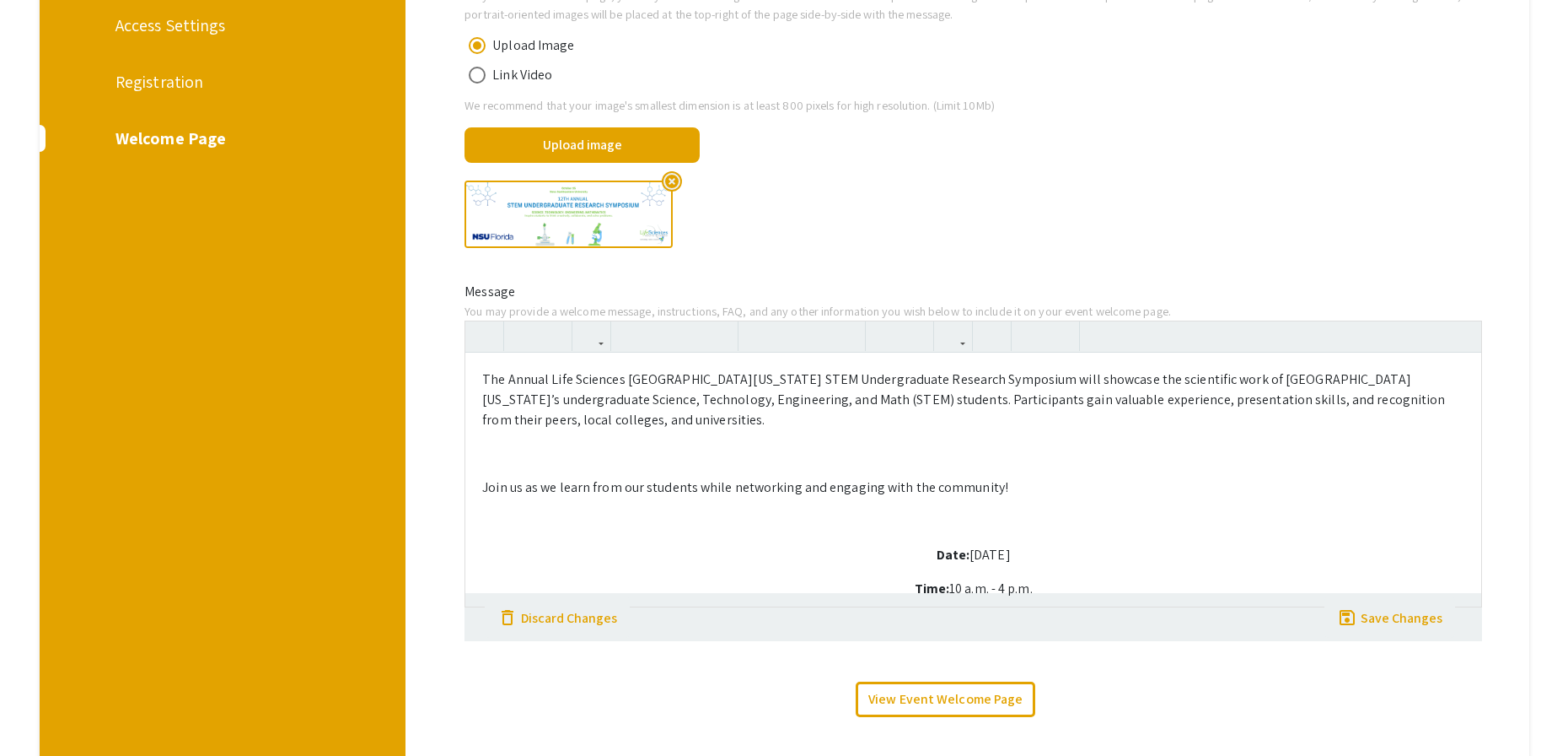
click at [1082, 462] on div "The Annual Life Sciences South Florida STEM Undergraduate Research Symposium wi…" at bounding box center [973, 479] width 1016 height 253
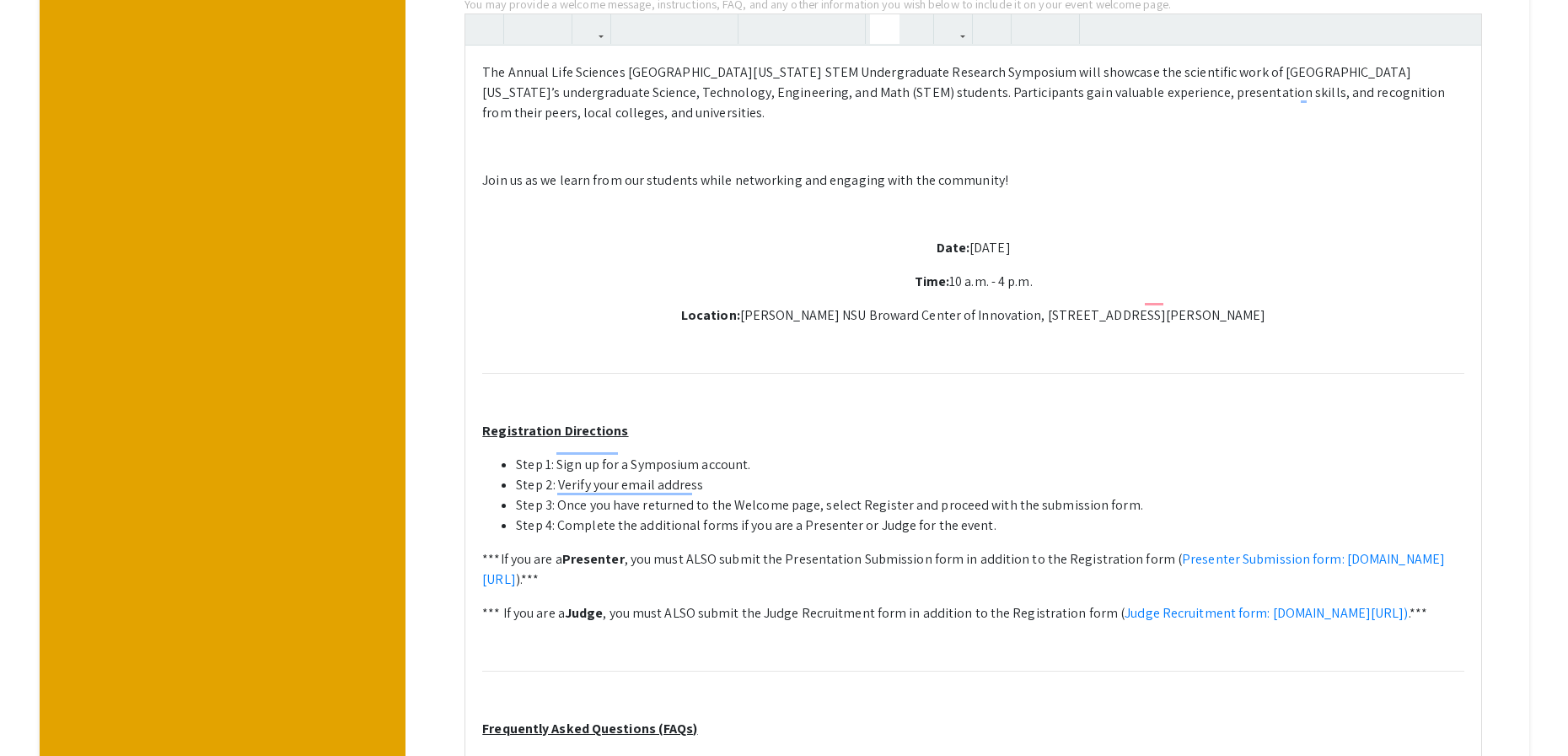
scroll to position [635, 0]
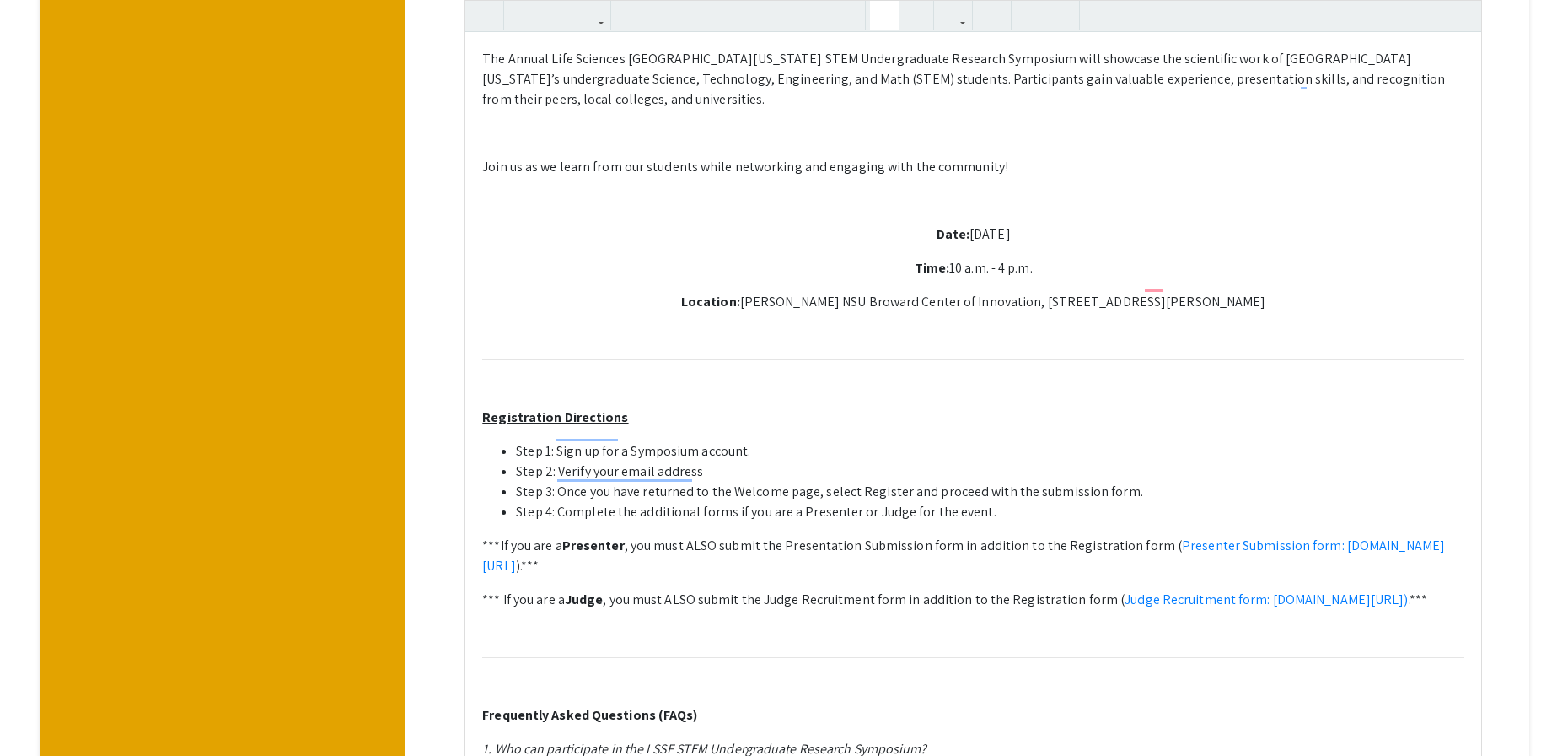
paste div "To enrich screen reader interactions, please activate Accessibility in Grammarl…"
click at [988, 502] on li "Step 4: Complete the additional forms if you are a Presenter or Judge for the e…" at bounding box center [990, 511] width 948 height 20
type textarea "<p>The Annual Life Sciences South Florida STEM Undergraduate Research Symposium…"
click at [1301, 502] on li "Step 4: Complete the additional forms if you are a Presenter or Judge for the e…" at bounding box center [990, 511] width 948 height 20
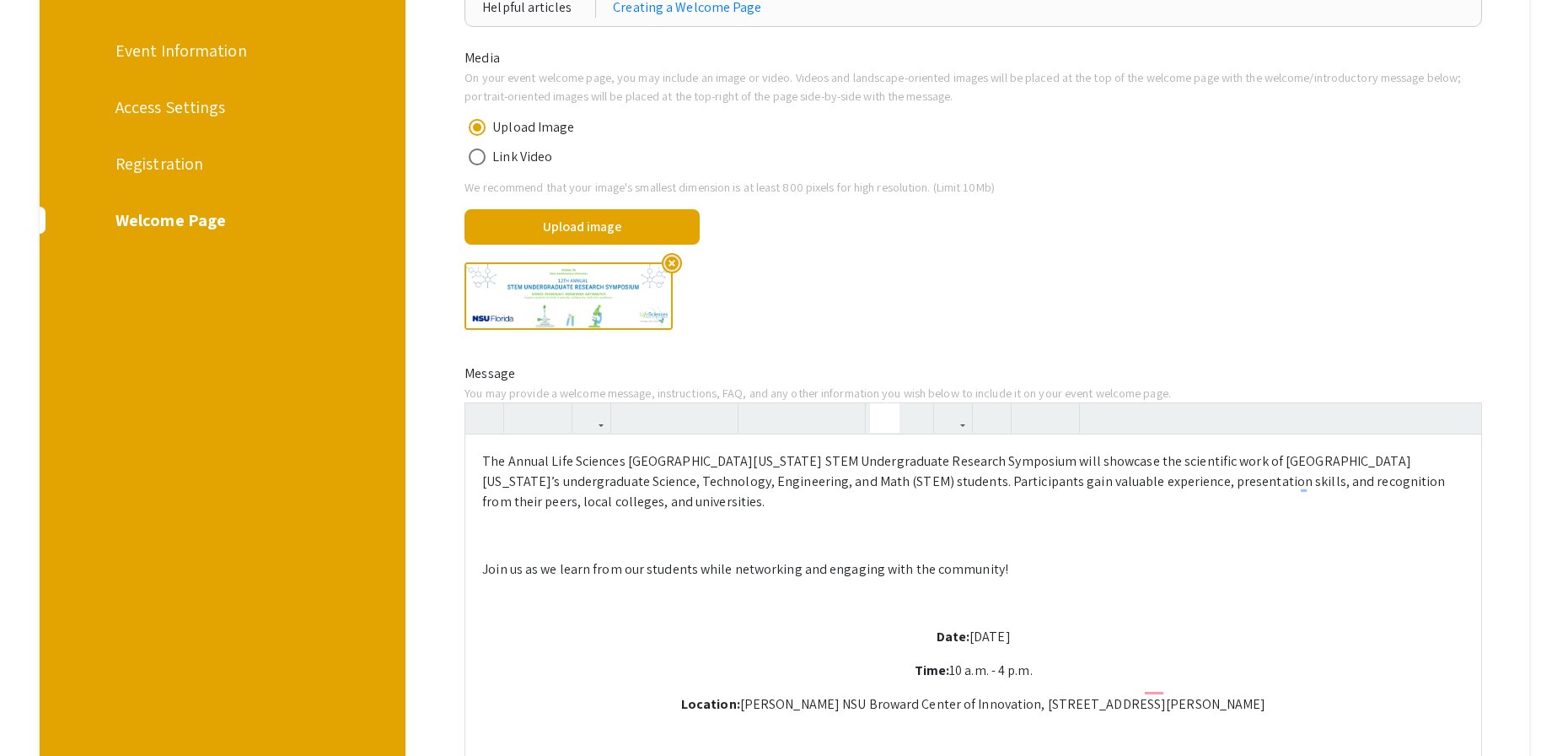
scroll to position [145, 0]
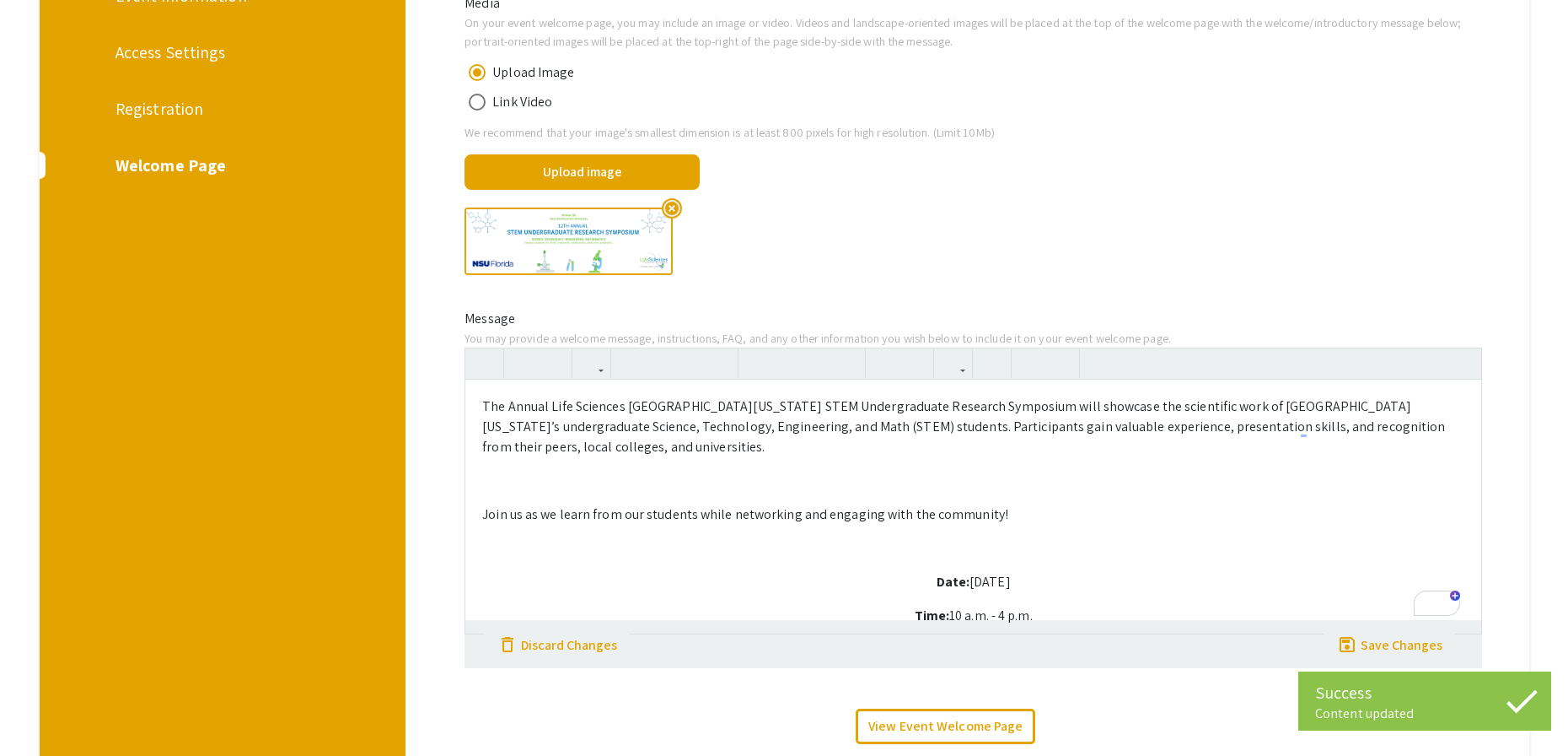
scroll to position [0, 0]
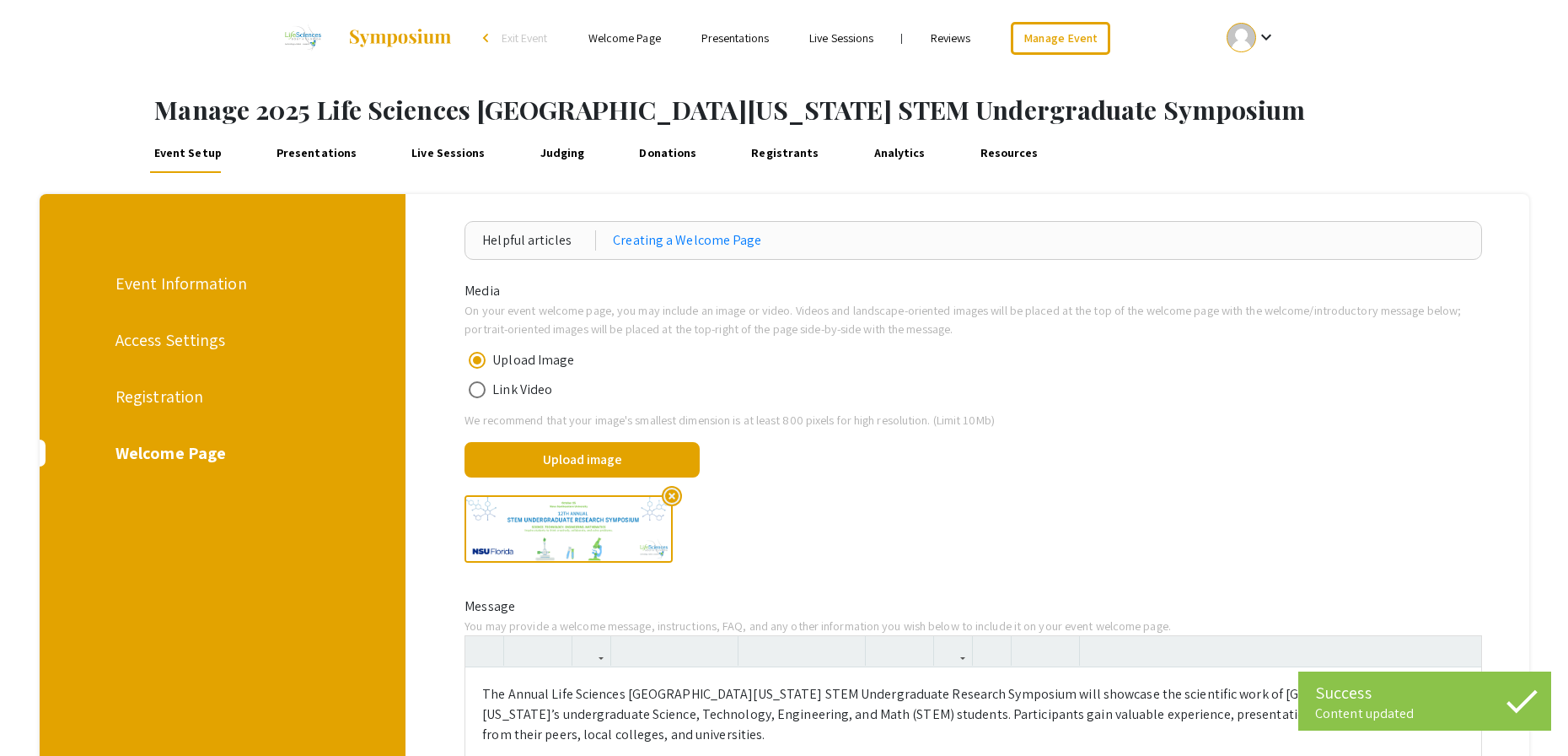
click at [179, 392] on div "Registration" at bounding box center [220, 397] width 210 height 25
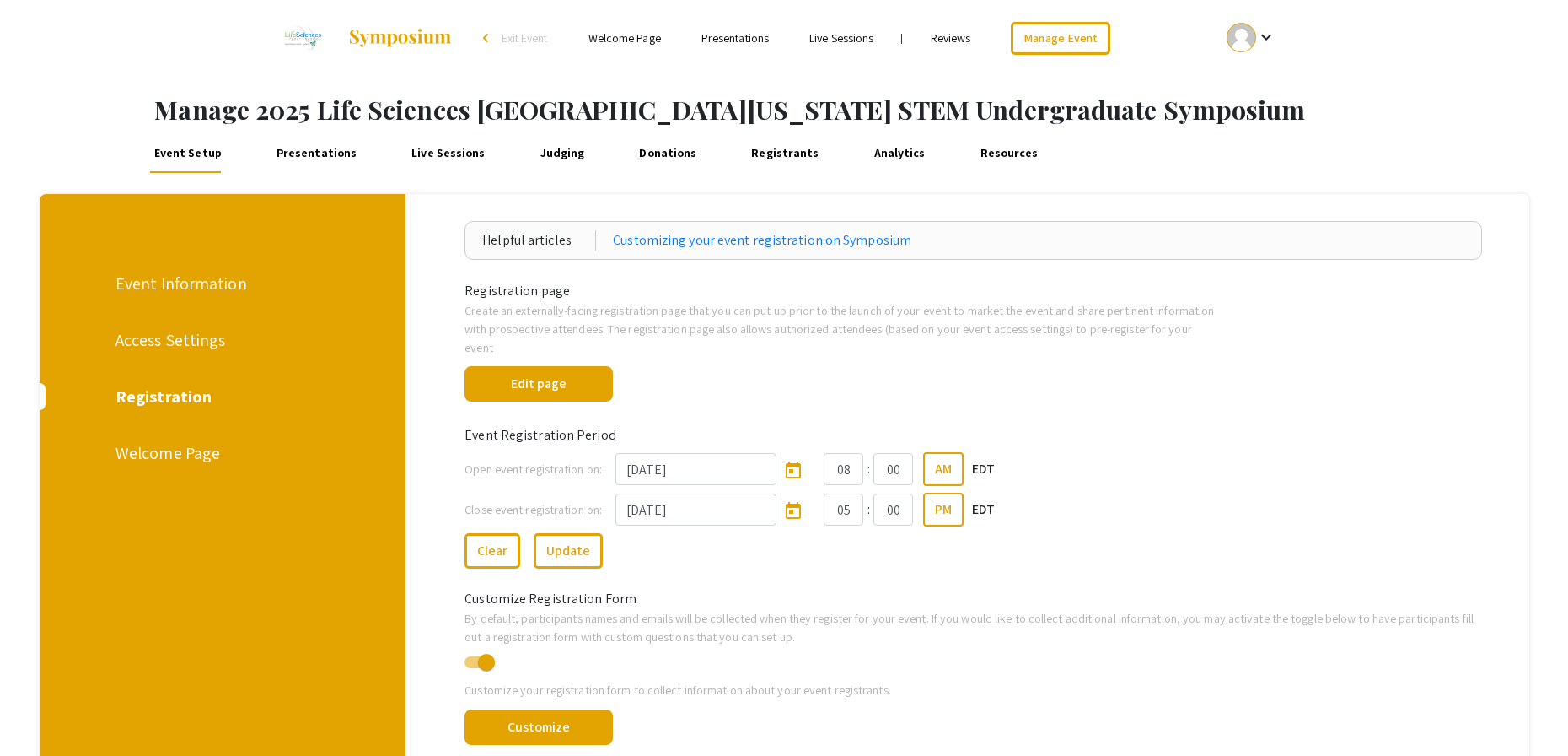
click at [1378, 140] on div "Event Setup Presentations Live Sessions Judging Donations Registrants Analytics…" at bounding box center [847, 153] width 1442 height 41
click at [303, 158] on link "Presentations" at bounding box center [316, 153] width 89 height 41
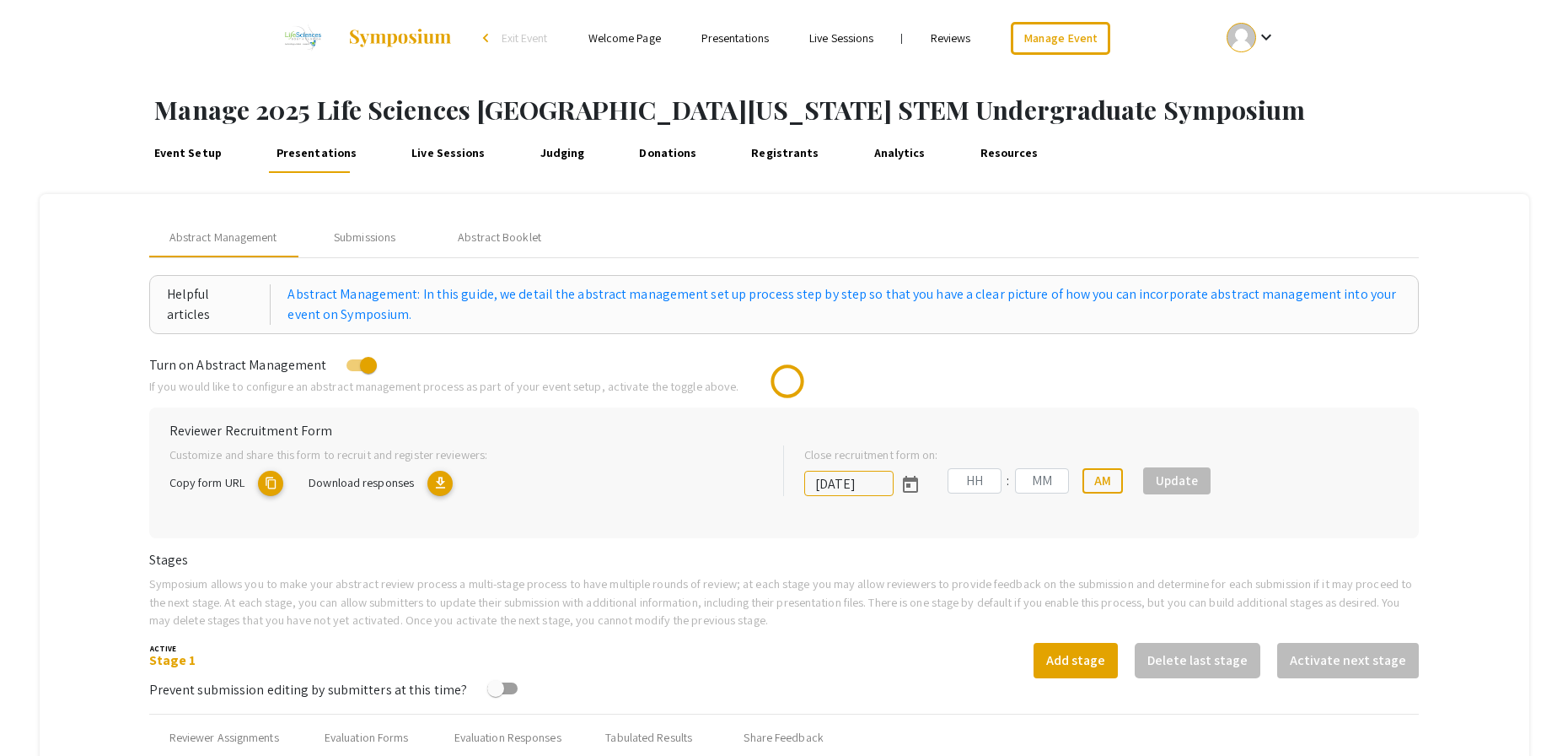
type input "[DATE]"
type input "05"
type input "00"
click at [413, 487] on mat-icon "content_copy" at bounding box center [410, 483] width 25 height 25
click at [726, 661] on div "Stage 1 Add stage Delete last stage Activate next stage" at bounding box center [785, 661] width 1271 height 36
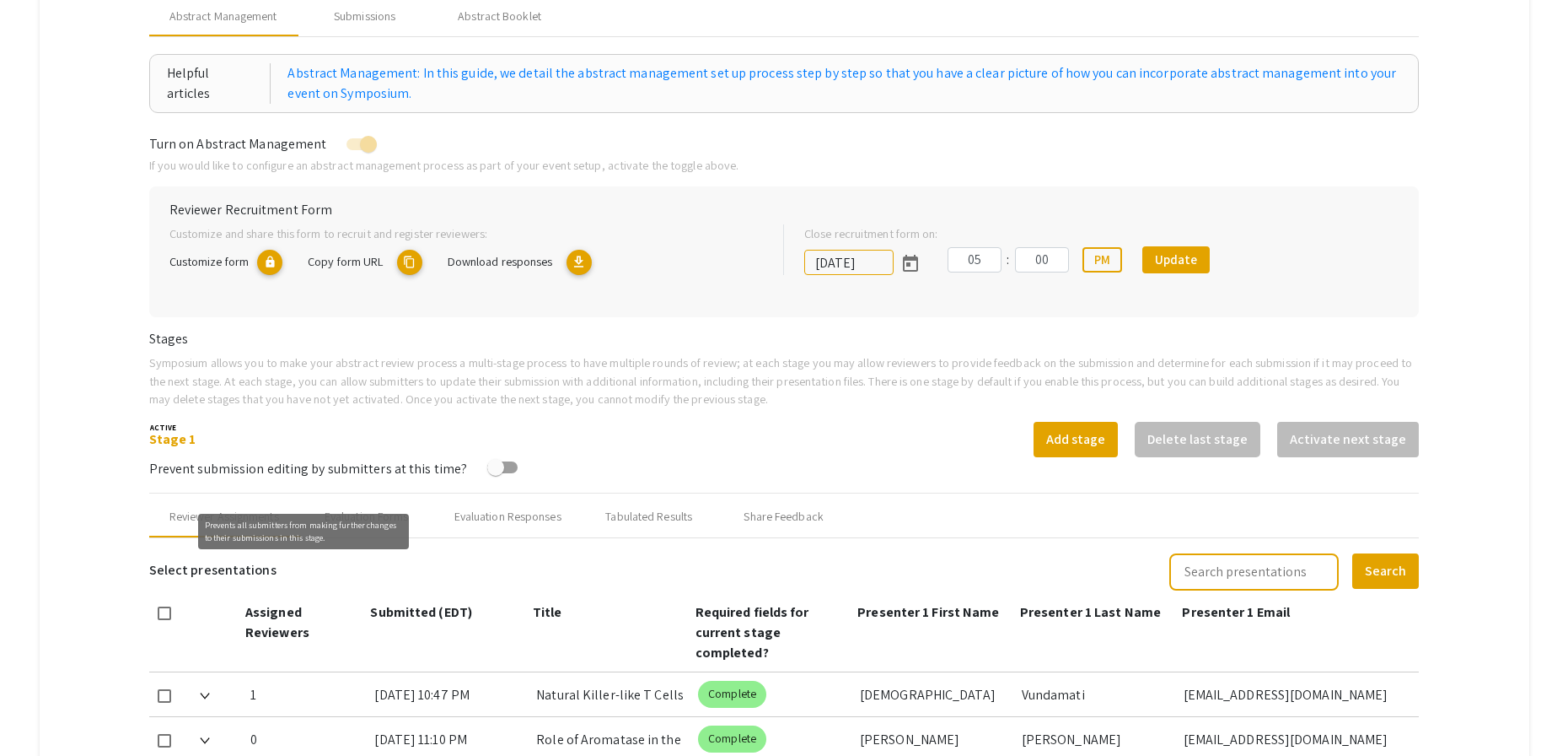
scroll to position [318, 0]
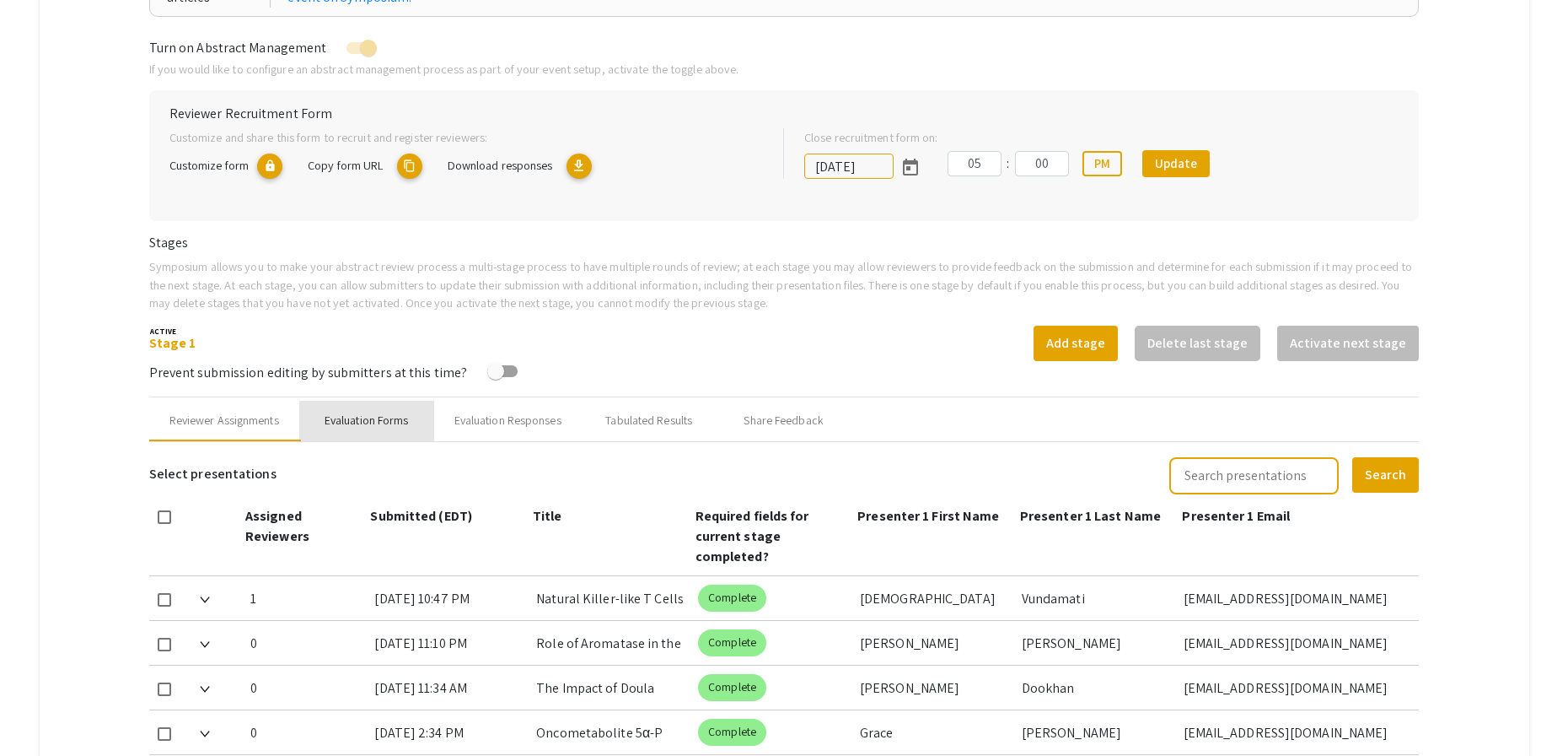
click at [401, 424] on div "Evaluation Forms" at bounding box center [366, 421] width 84 height 18
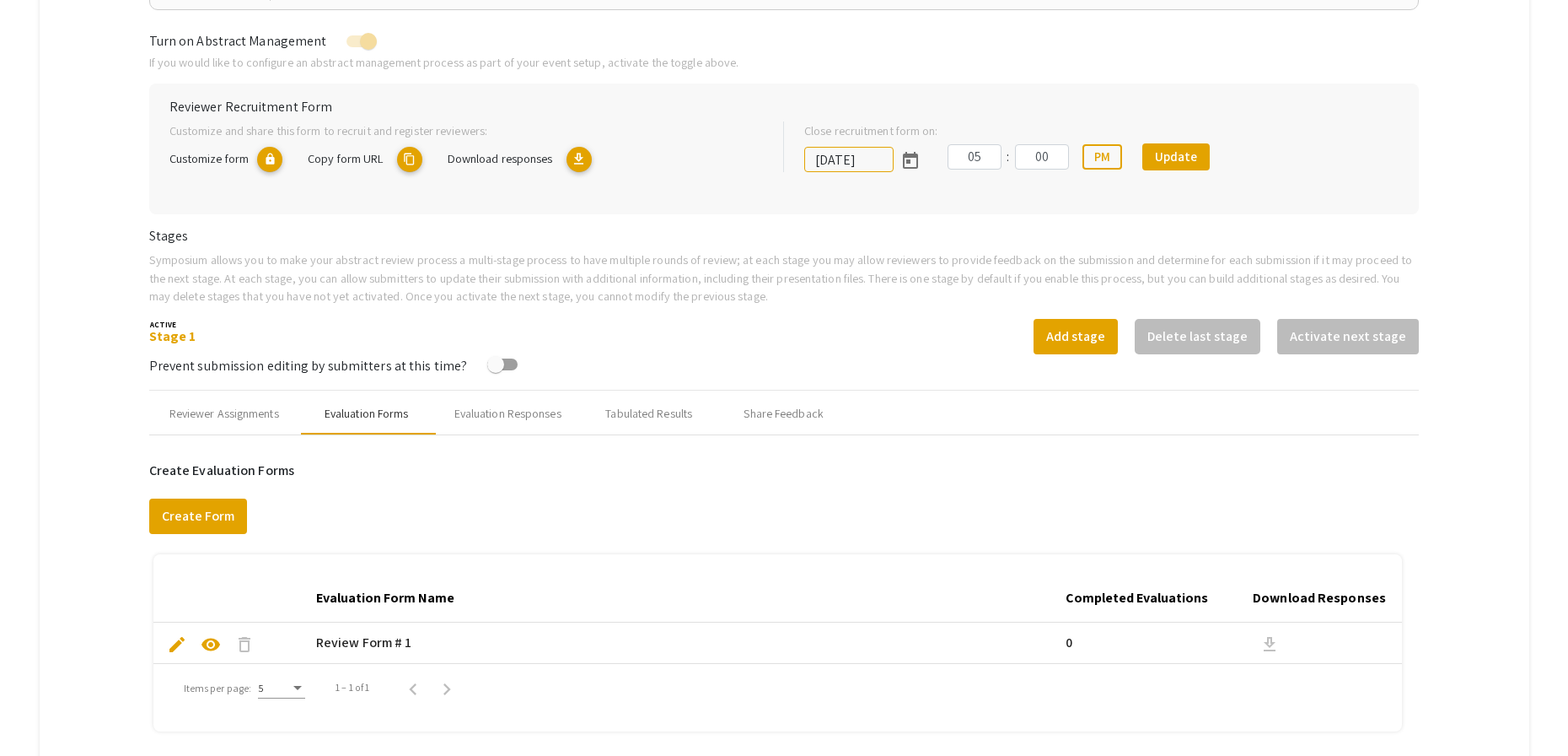
scroll to position [310, 0]
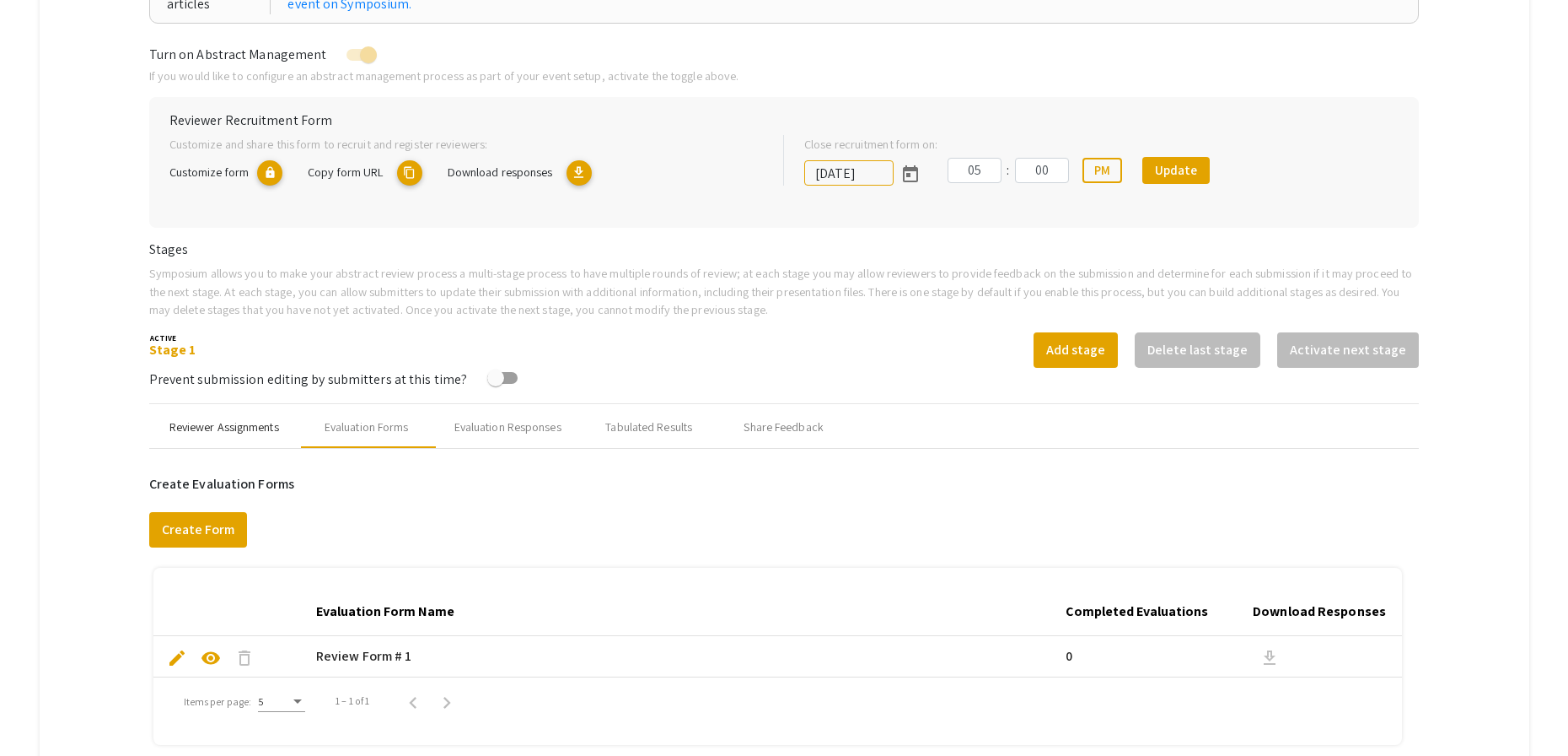
click at [263, 432] on div "Reviewer Assignments" at bounding box center [224, 428] width 109 height 18
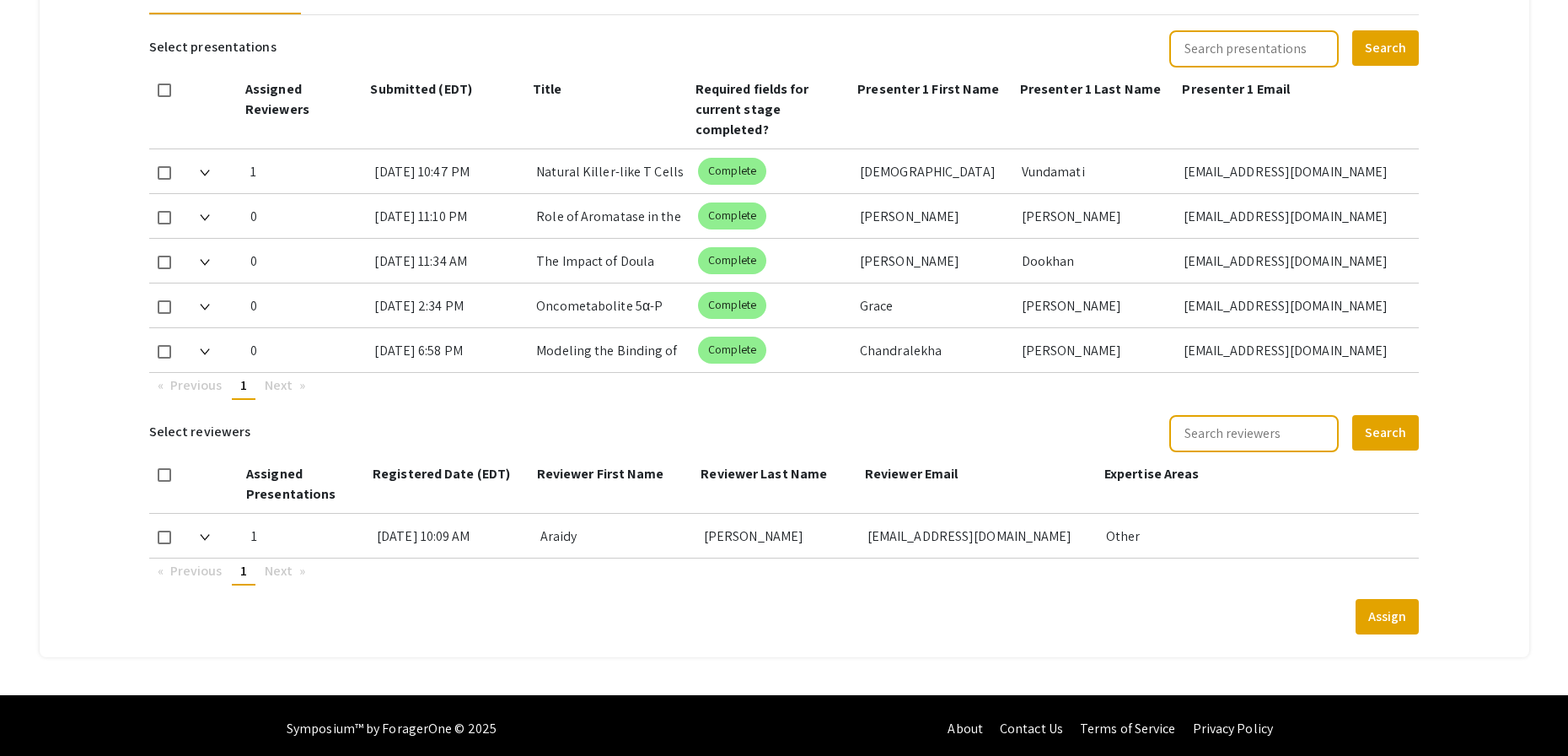
scroll to position [751, 0]
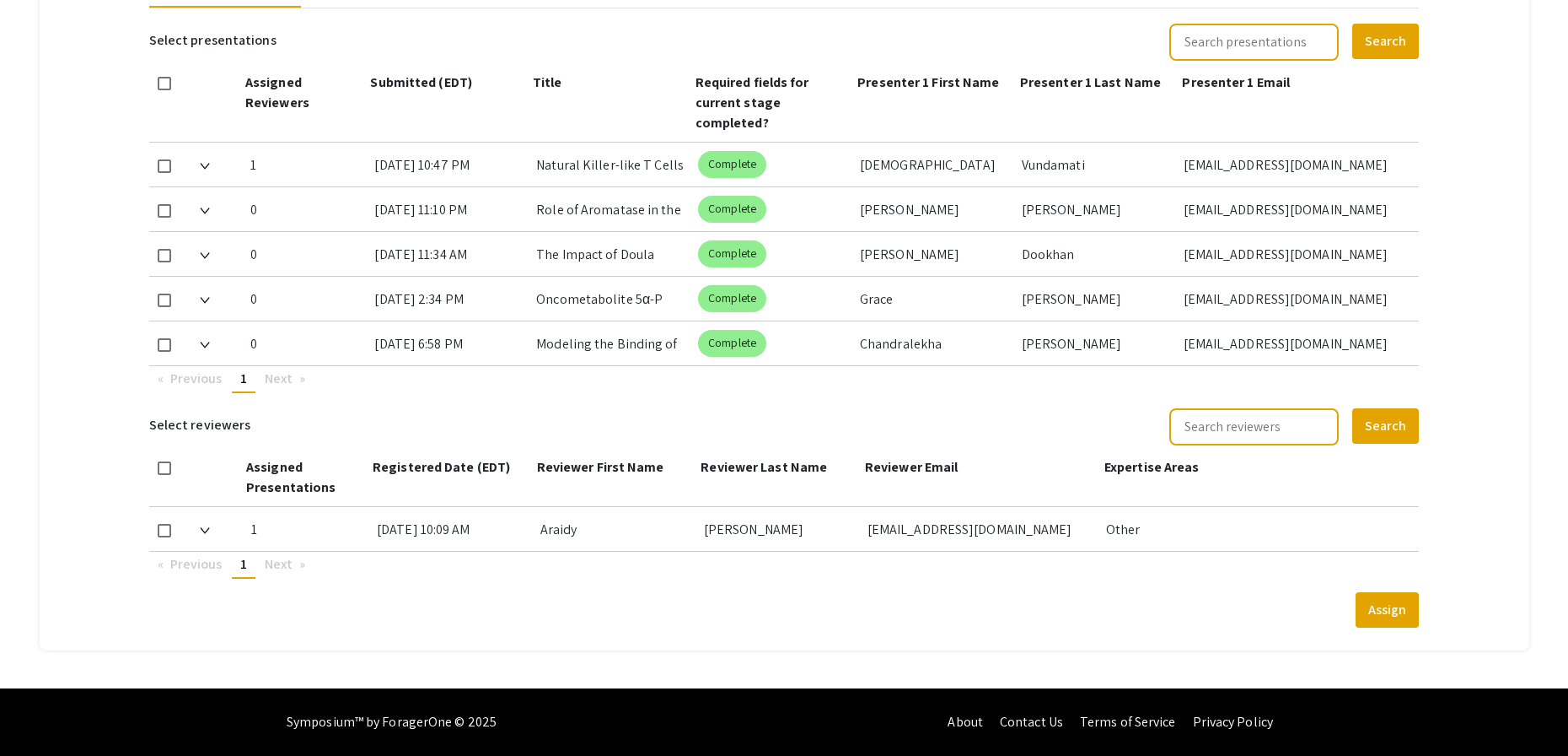
click at [242, 540] on div "1 6/2/25, 10:09 AM Araidy Alzate aalzate@fiu.edu Other" at bounding box center [785, 529] width 1271 height 44
click at [210, 527] on img at bounding box center [204, 531] width 10 height 7
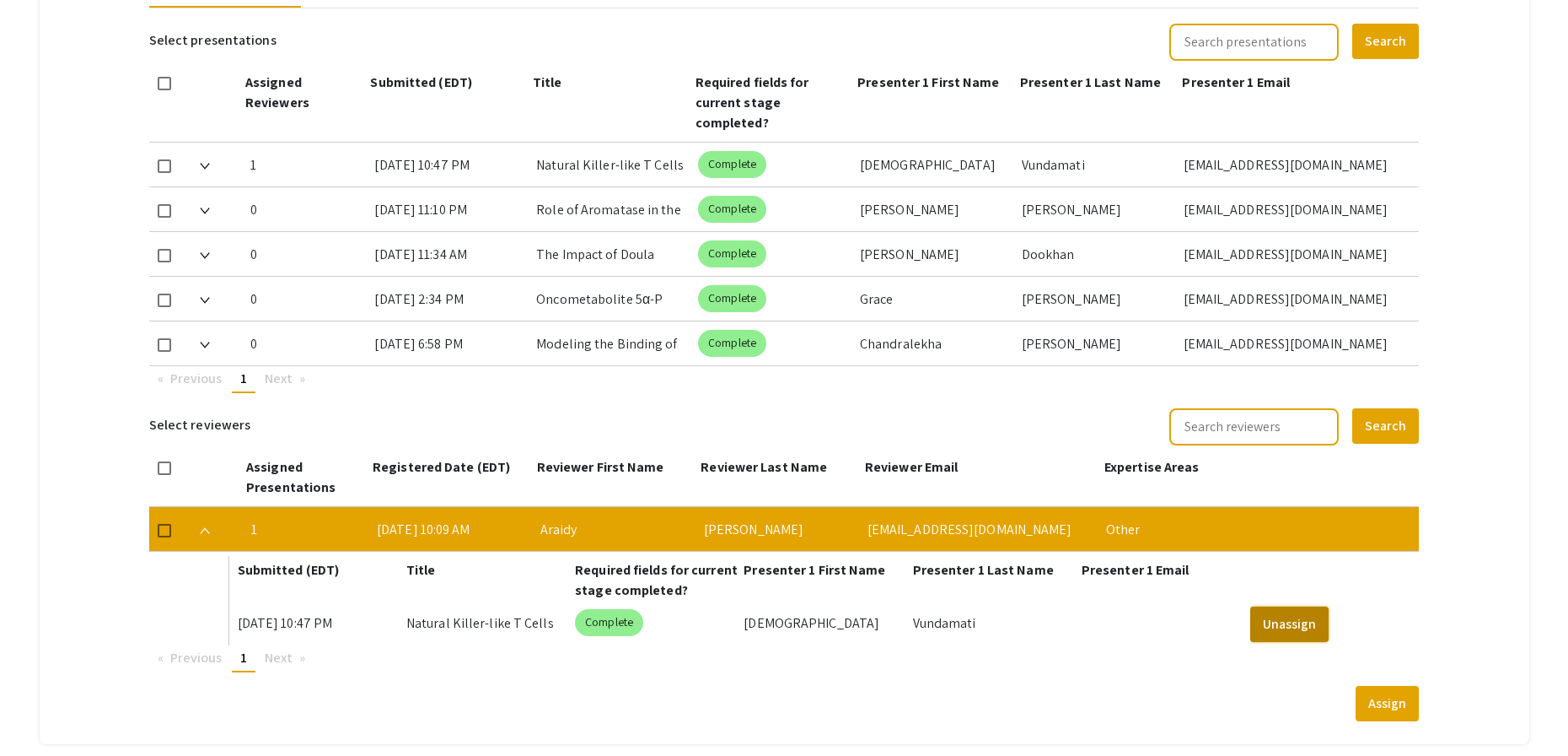
click at [1289, 628] on button "Unassign" at bounding box center [1290, 624] width 78 height 36
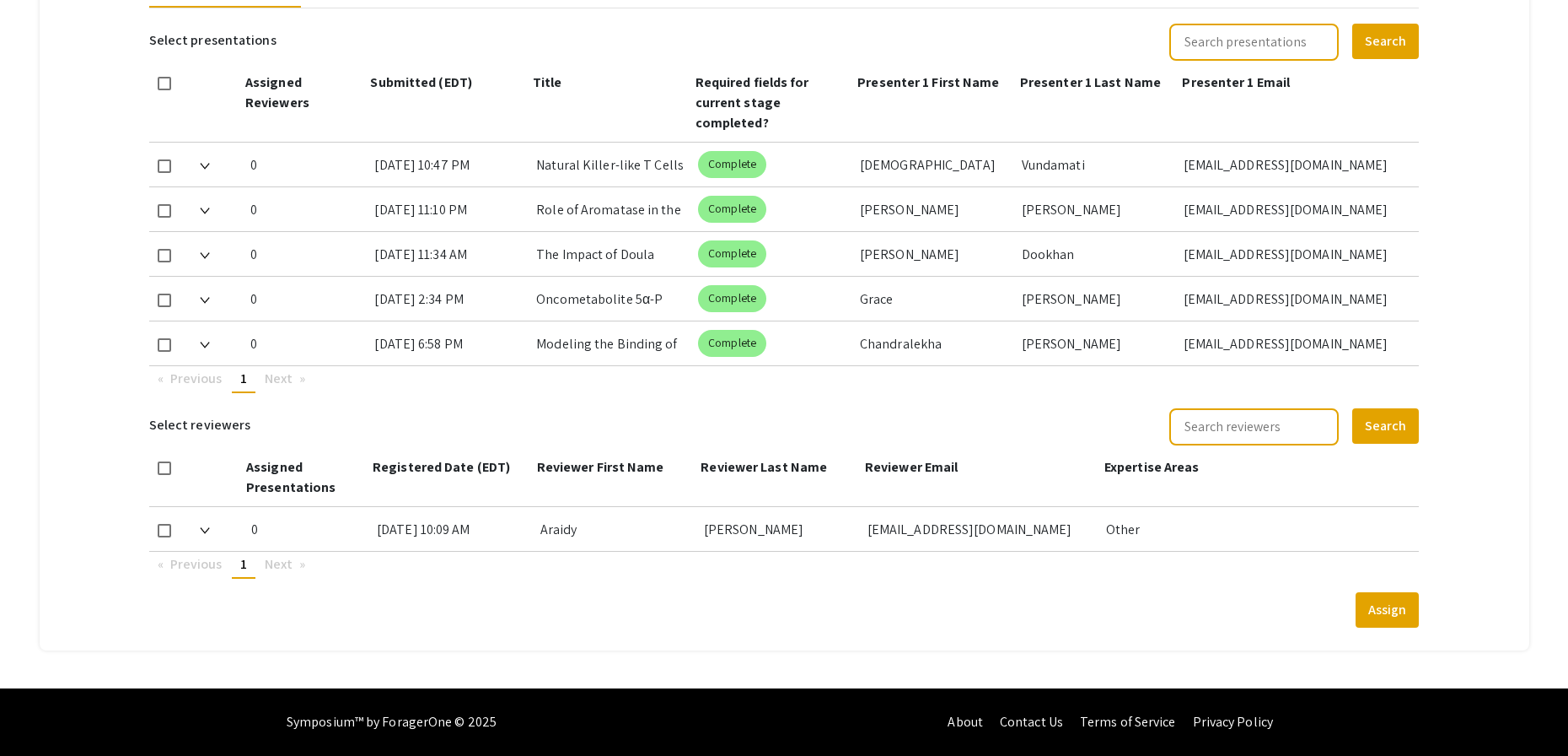
click at [442, 632] on mat-tab-group "Abstract Management Submissions Abstract Booklet Helpful articles Abstract Mana…" at bounding box center [785, 47] width 1490 height 1208
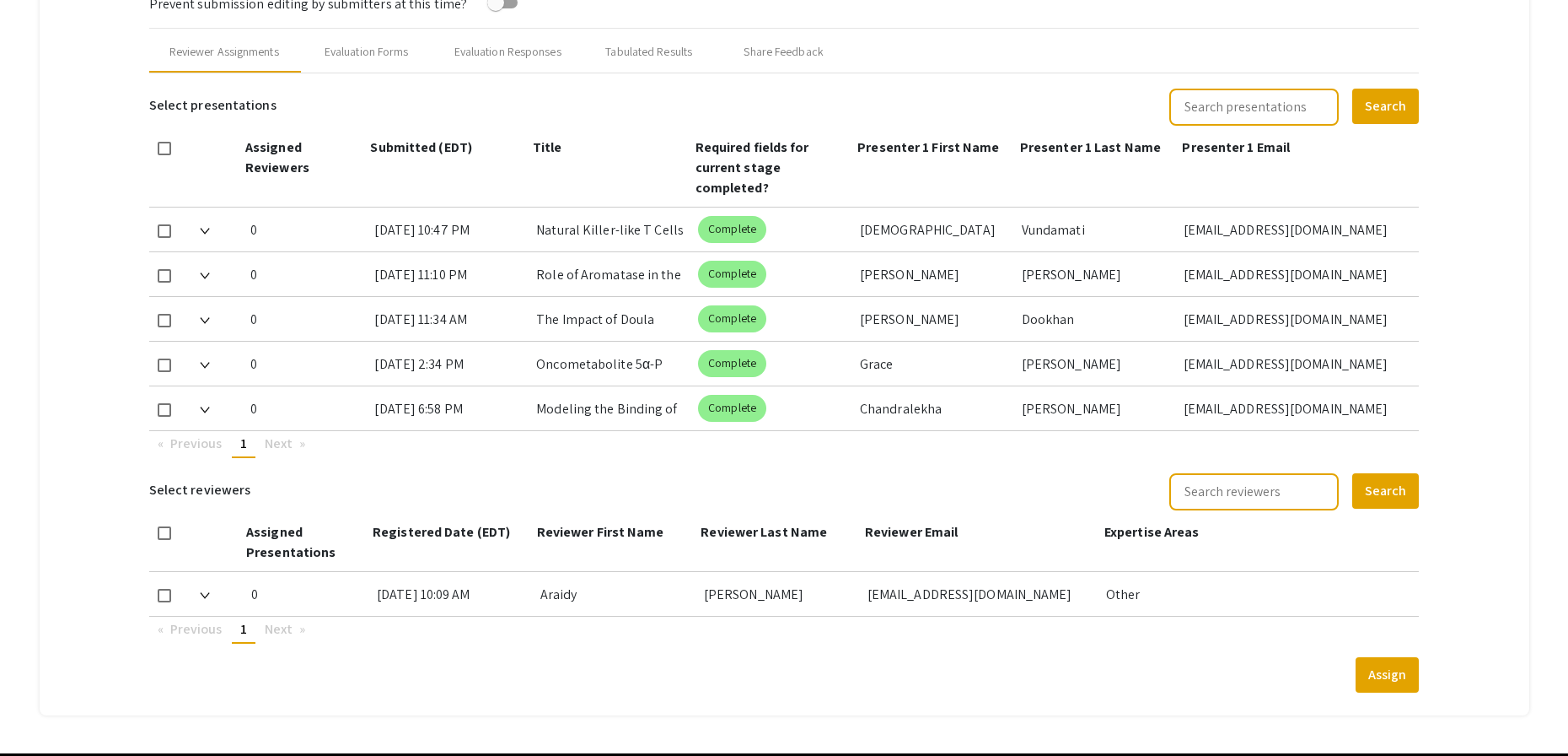
scroll to position [569, 0]
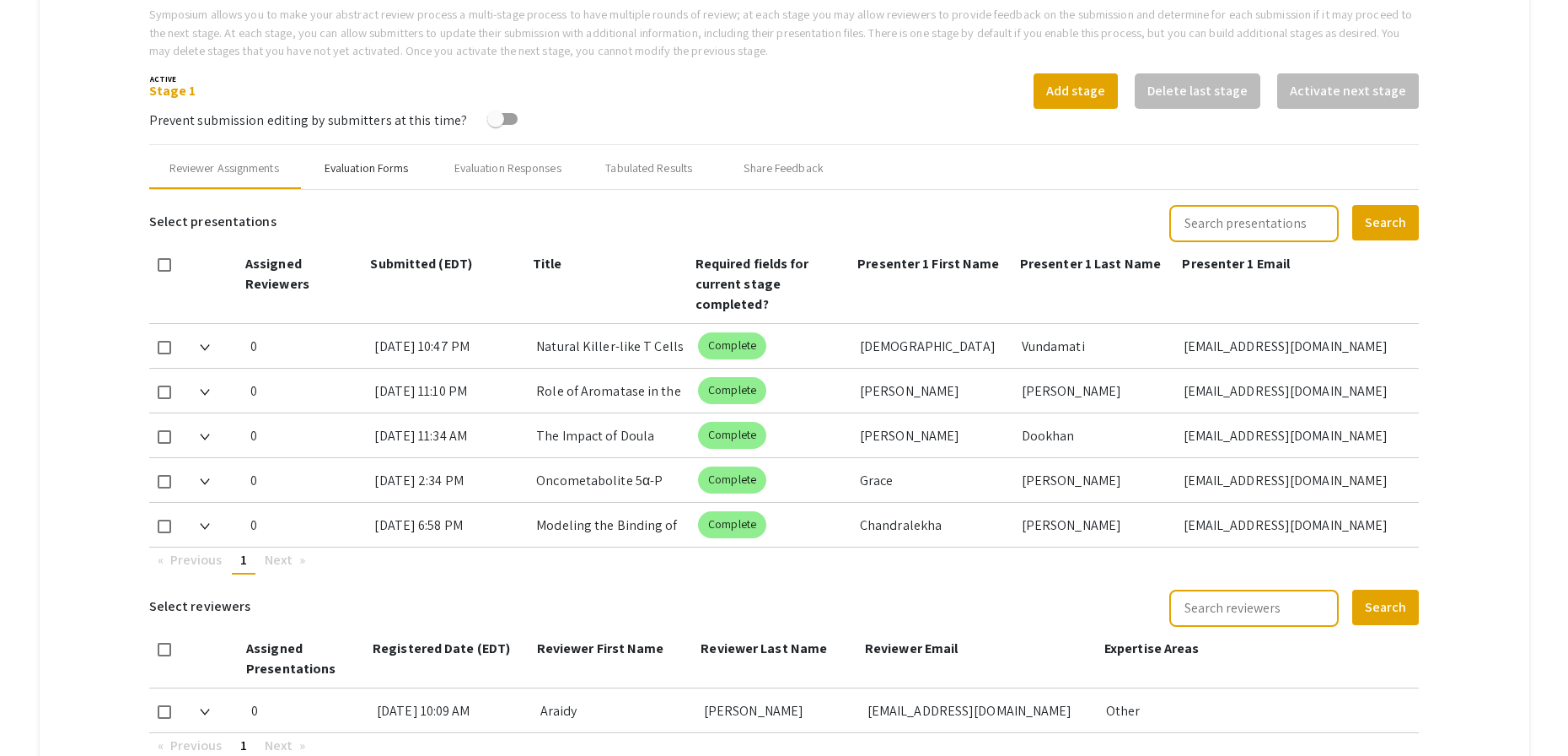
click at [397, 172] on div "Evaluation Forms" at bounding box center [366, 168] width 84 height 18
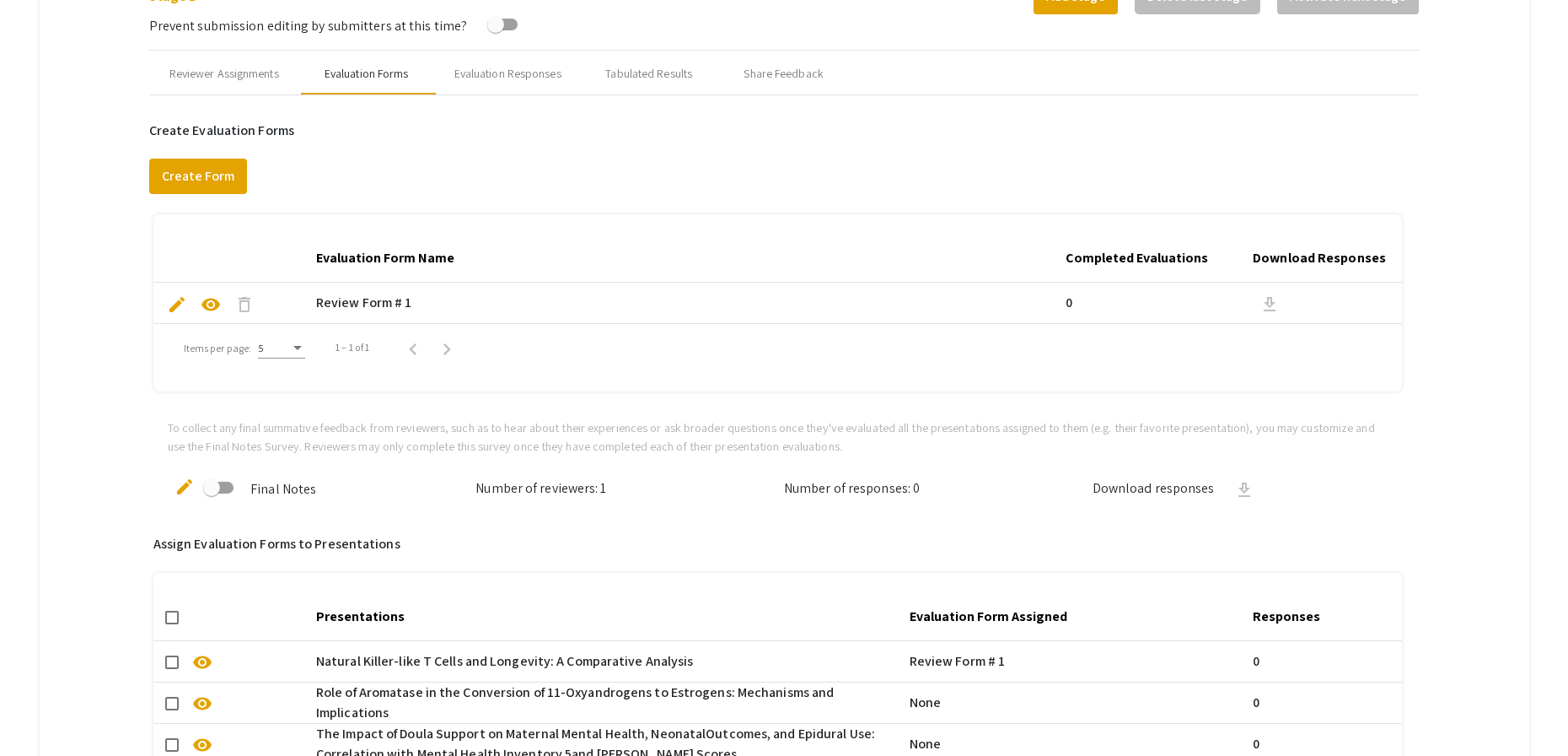
scroll to position [663, 0]
click at [252, 77] on div "Reviewer Assignments" at bounding box center [224, 76] width 109 height 18
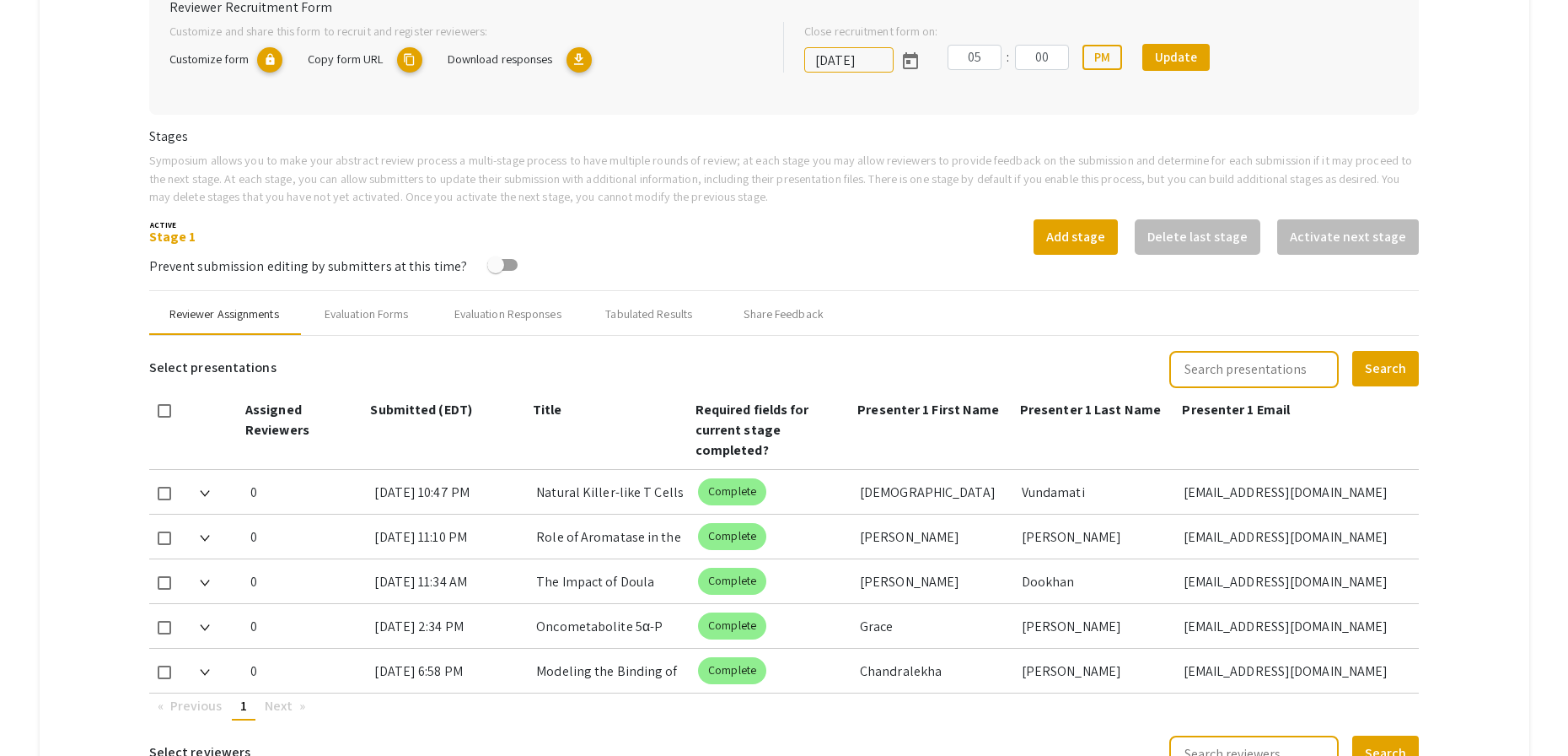
scroll to position [546, 0]
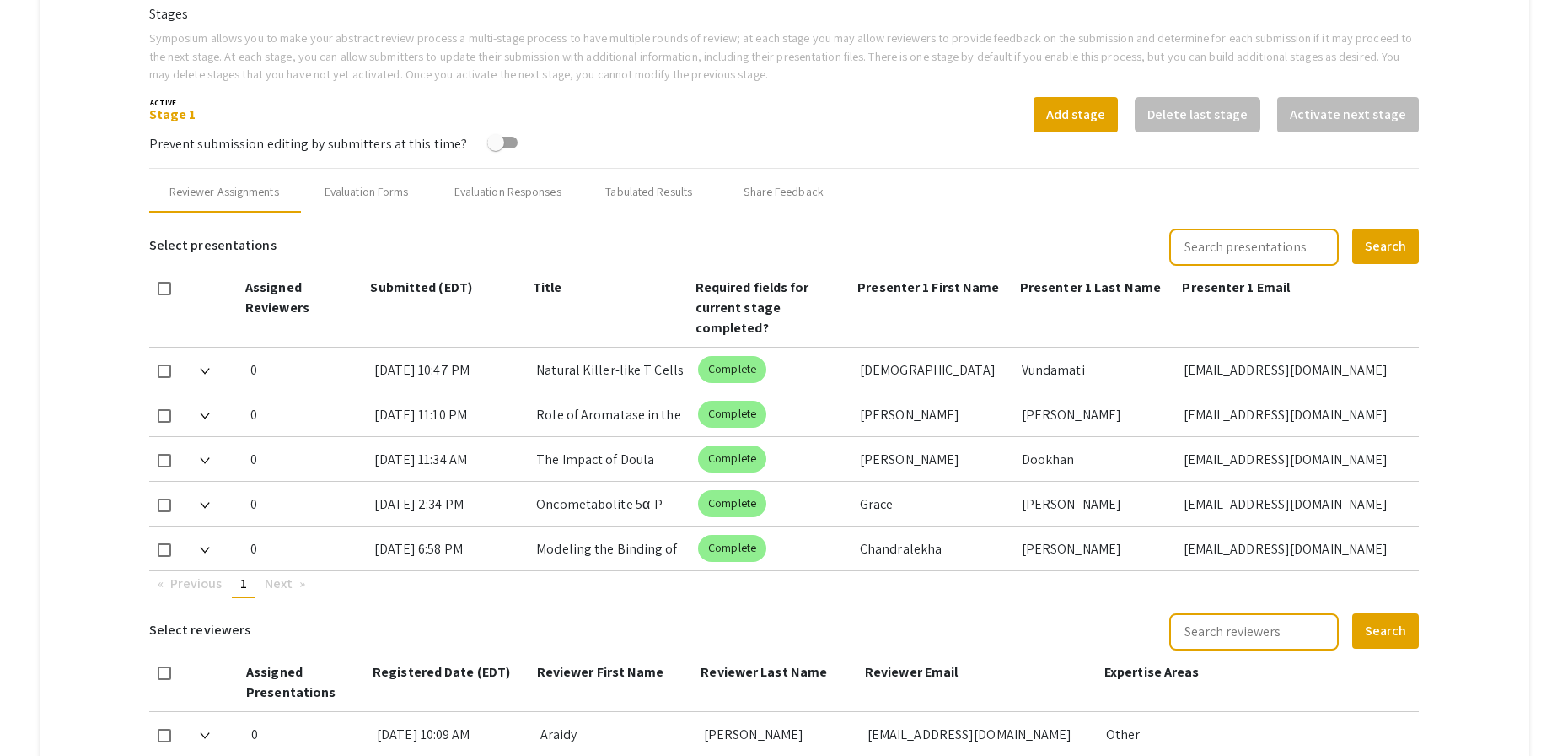
click at [1496, 330] on mat-tab-group "Abstract Management Submissions Abstract Booklet Helpful articles Abstract Mana…" at bounding box center [785, 252] width 1490 height 1208
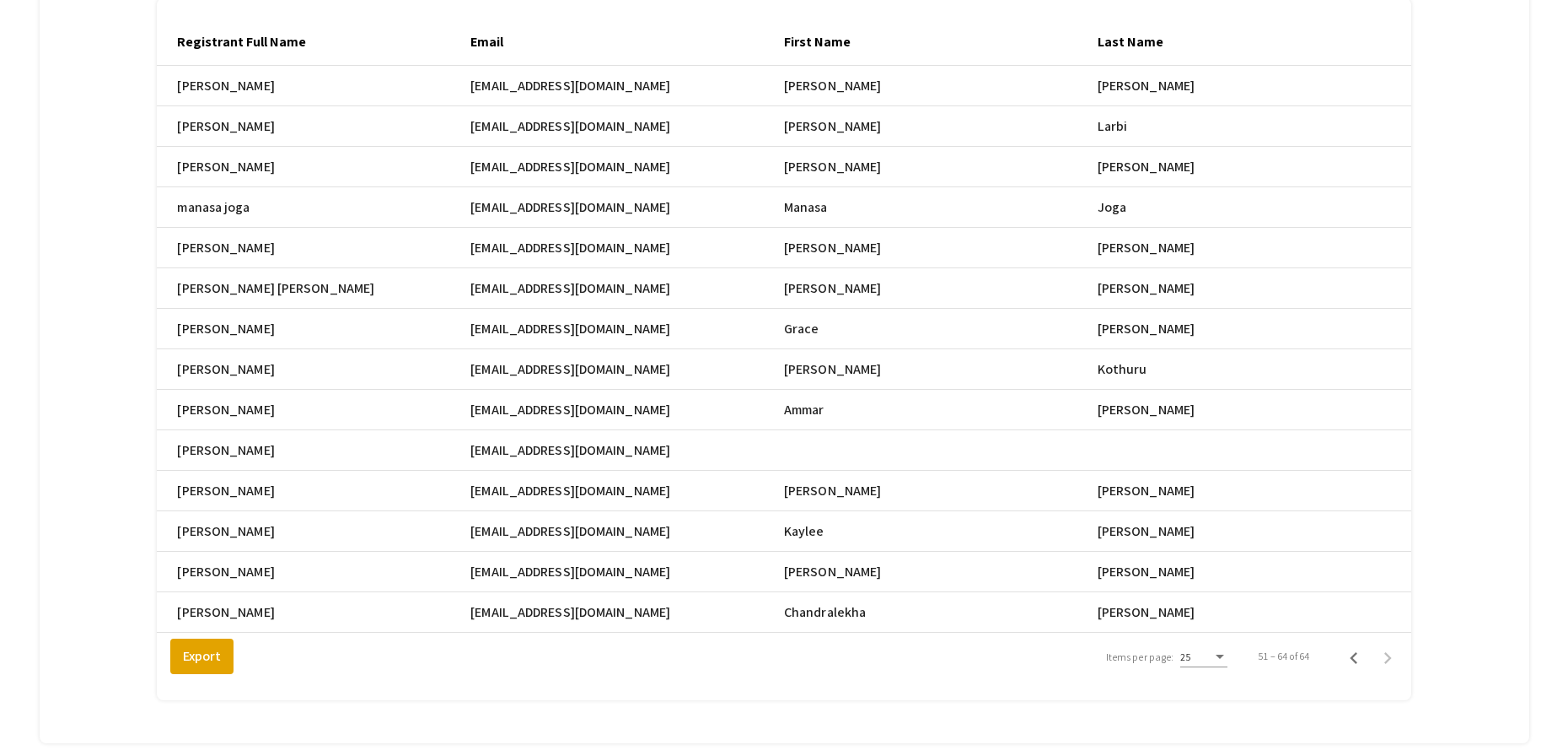
scroll to position [0, 1060]
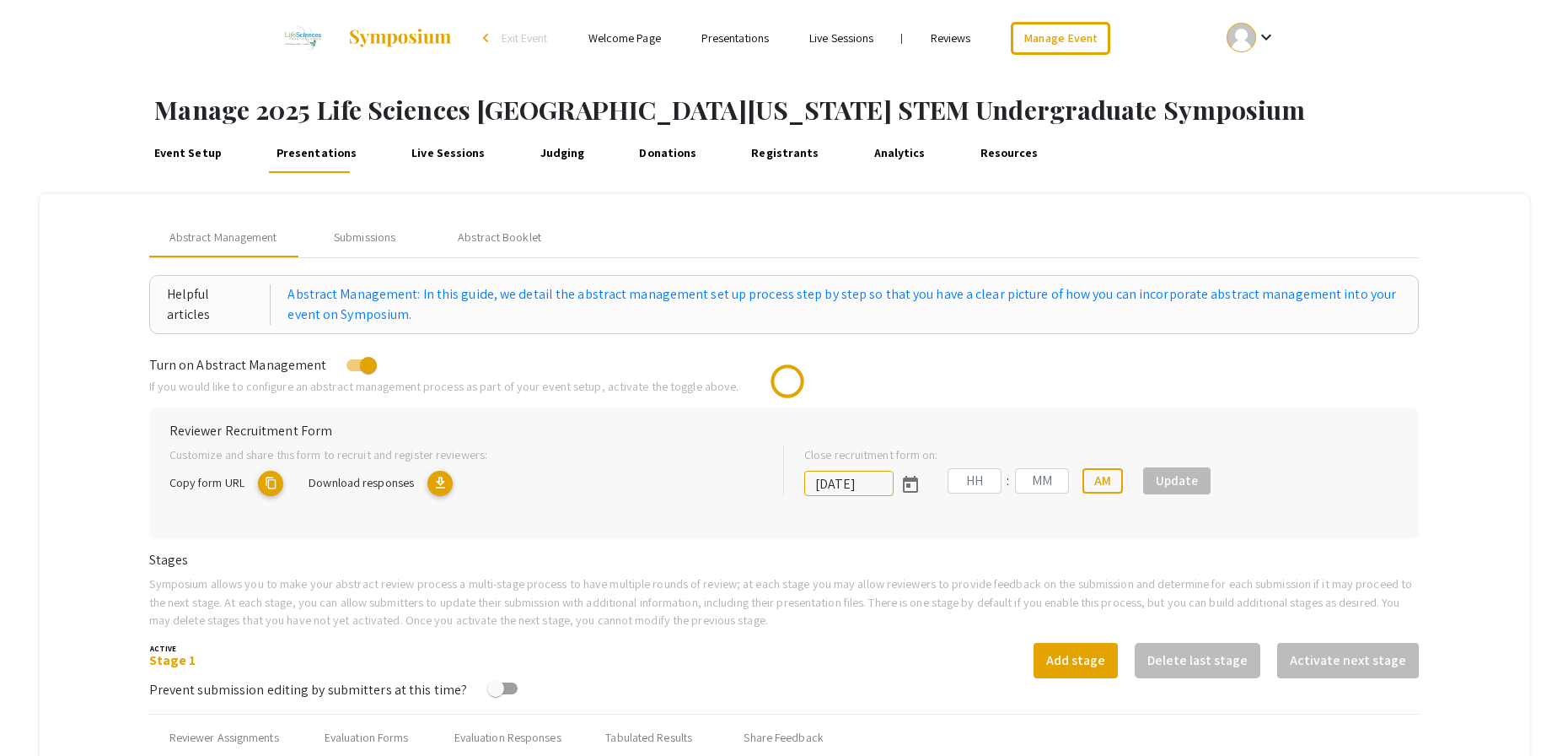
type input "[DATE]"
type input "05"
type input "00"
click at [916, 693] on div "Prevent submission editing by submitters at this time?" at bounding box center [785, 689] width 1271 height 22
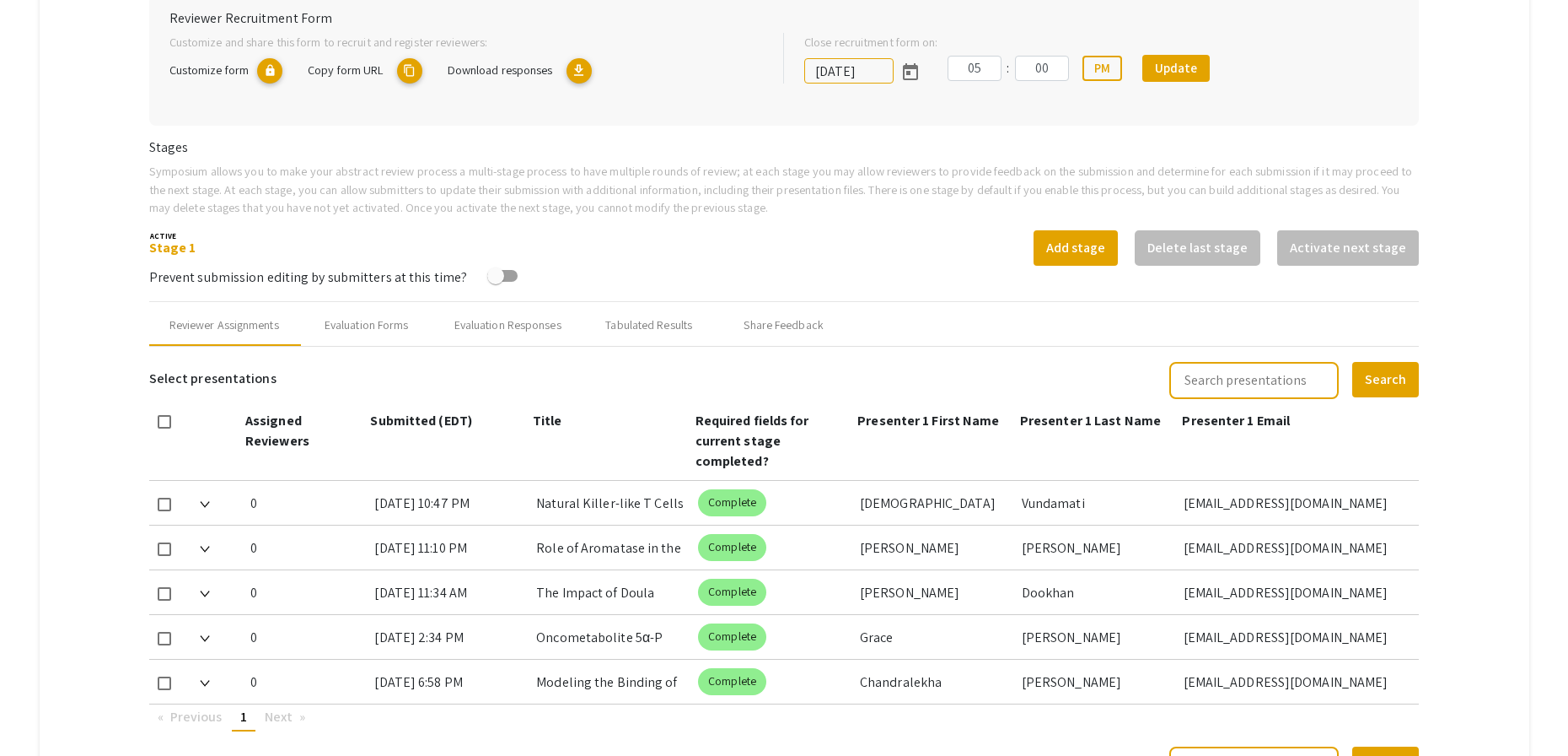
scroll to position [412, 0]
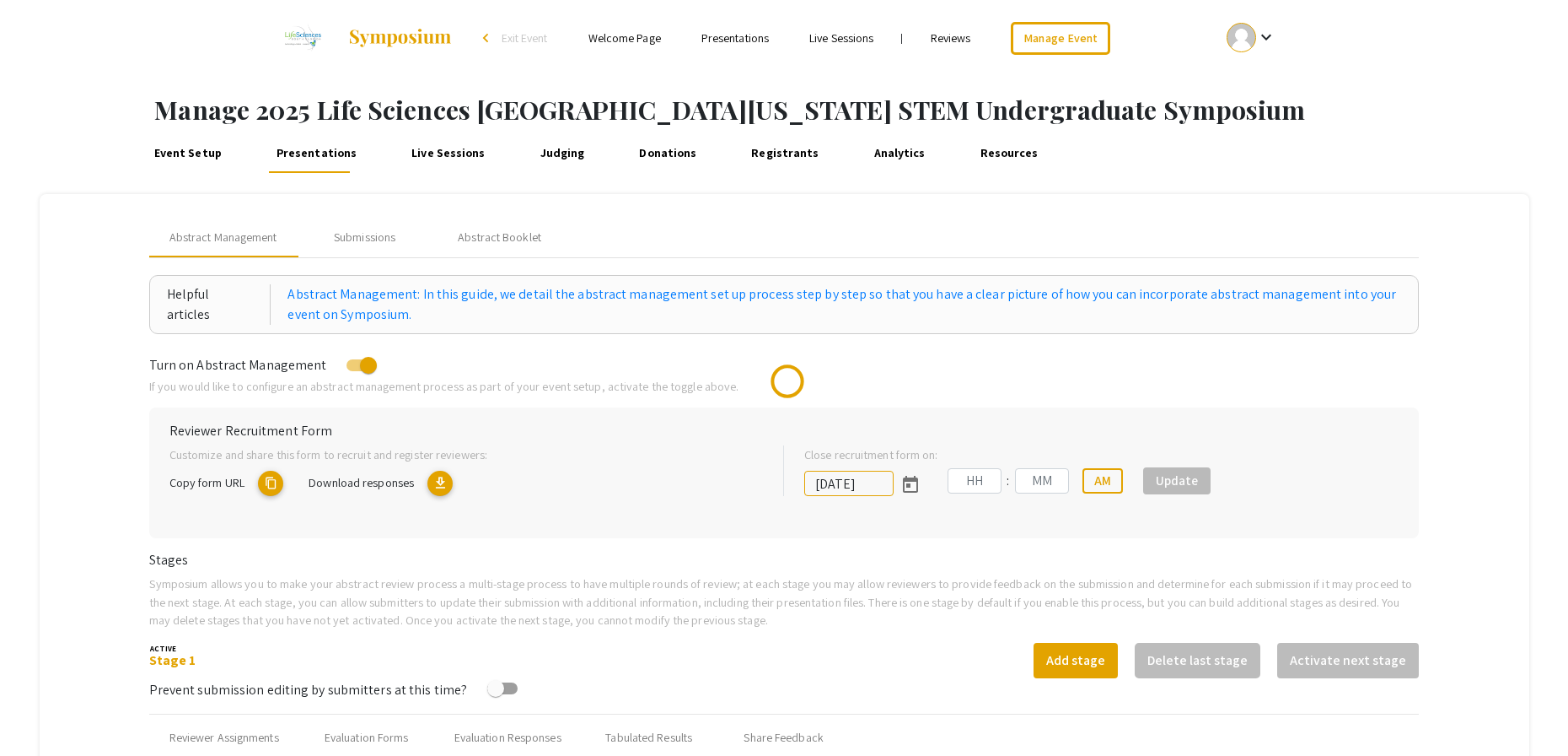
type input "[DATE]"
type input "05"
type input "00"
click at [931, 385] on p "If you would like to configure an abstract management process as part of your e…" at bounding box center [785, 386] width 1271 height 19
click at [850, 653] on div "Stage 1 Add stage Delete last stage Activate next stage" at bounding box center [785, 661] width 1271 height 36
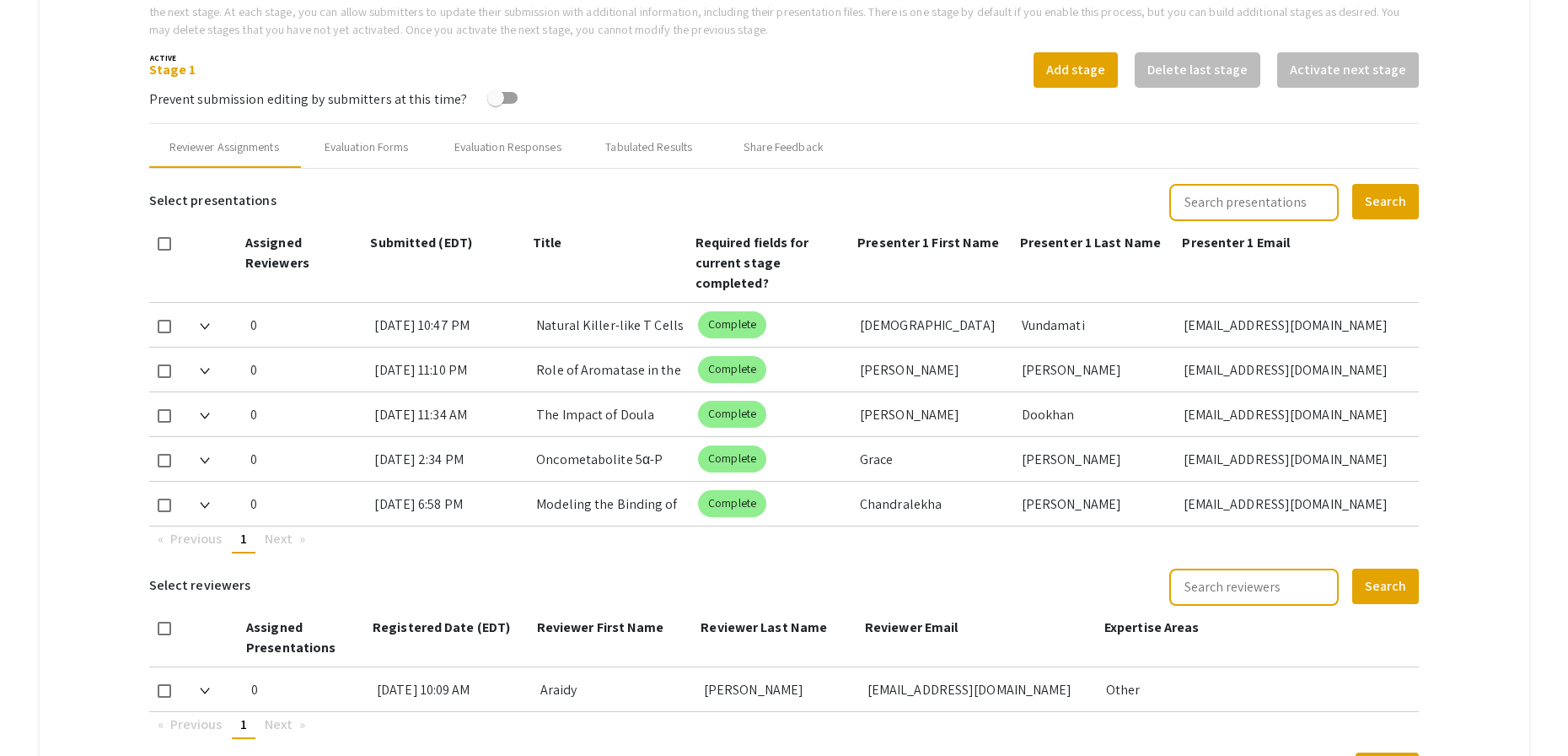
scroll to position [751, 0]
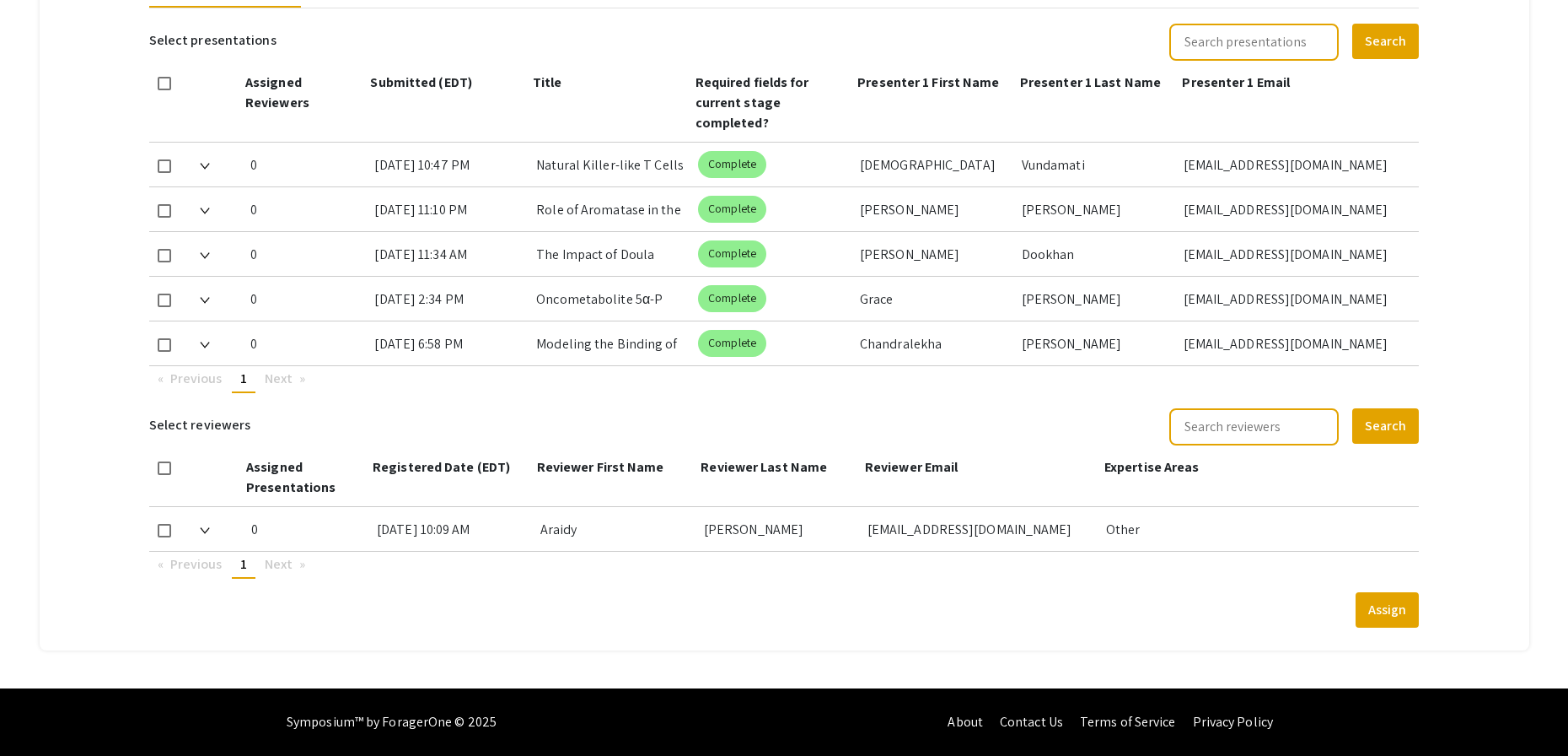
click at [1508, 229] on mat-tab-group "Abstract Management Submissions Abstract Booklet Helpful articles Abstract Mana…" at bounding box center [785, 47] width 1490 height 1208
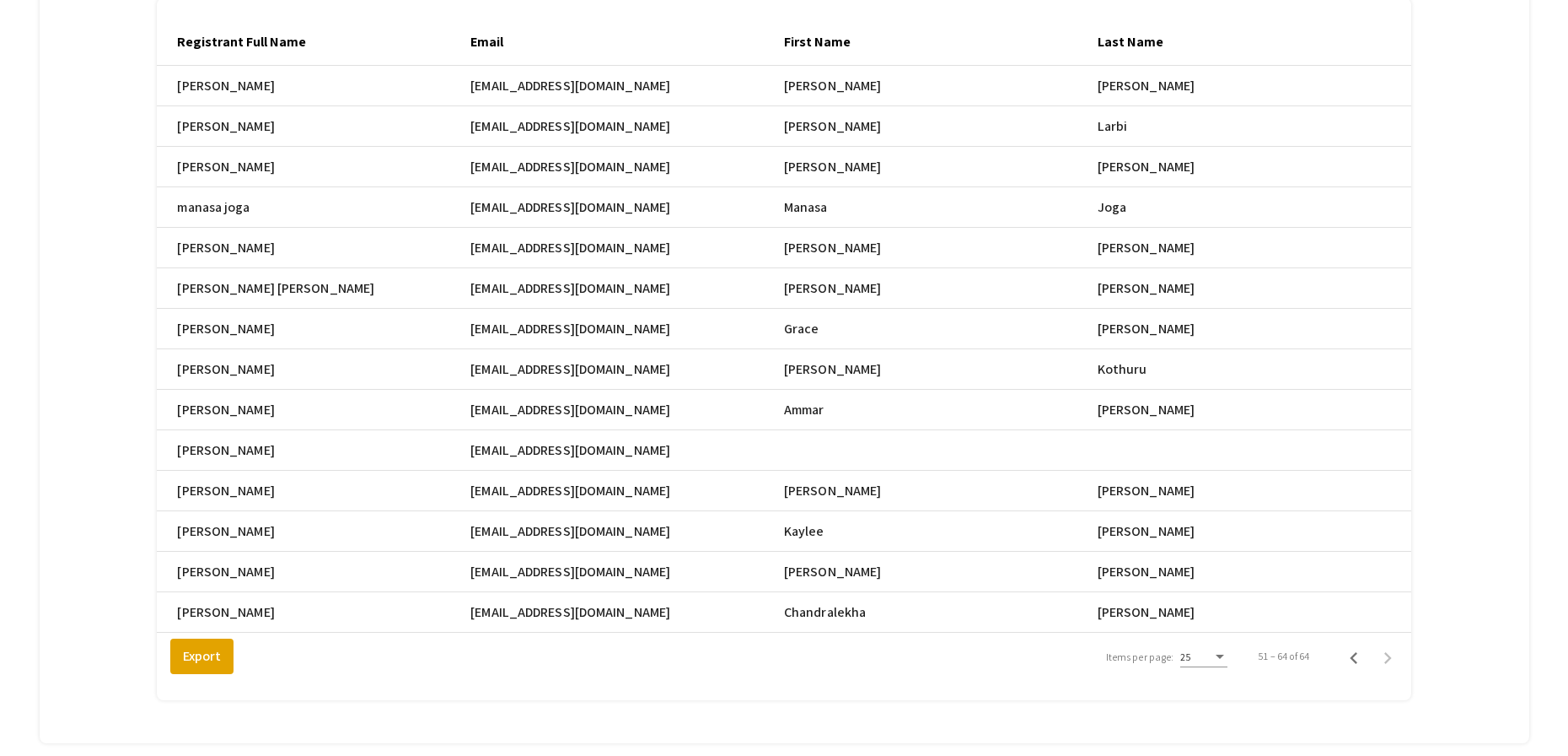
scroll to position [0, 1060]
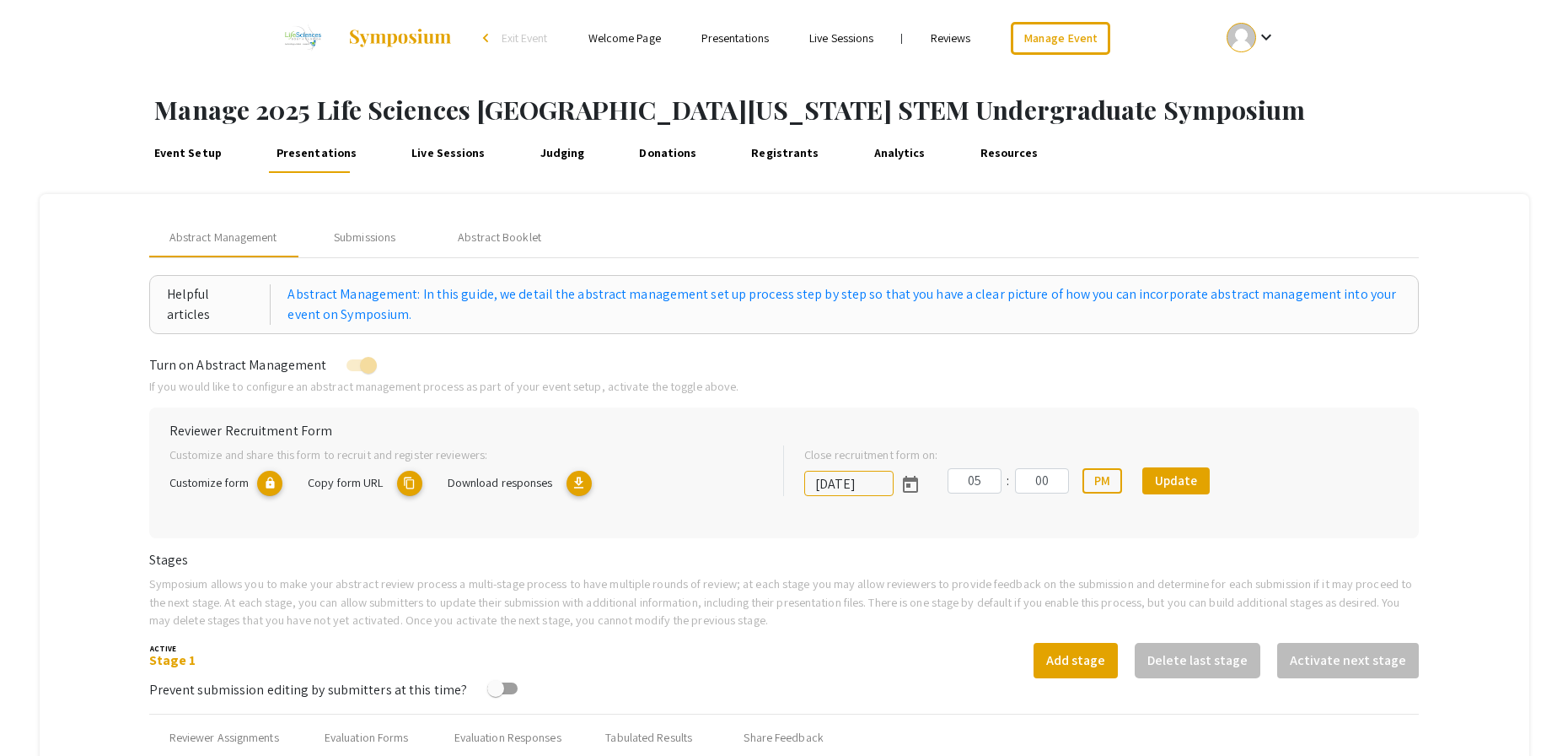
click at [1399, 146] on div "Event Setup Presentations Live Sessions Judging Donations Registrants Analytics…" at bounding box center [847, 153] width 1442 height 41
